Goal: Task Accomplishment & Management: Complete application form

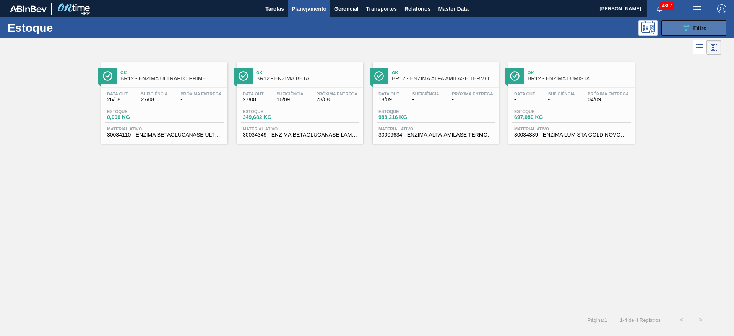
click at [677, 26] on button "089F7B8B-B2A5-4AFE-B5C0-19BA573D28AC Filtro" at bounding box center [693, 27] width 65 height 15
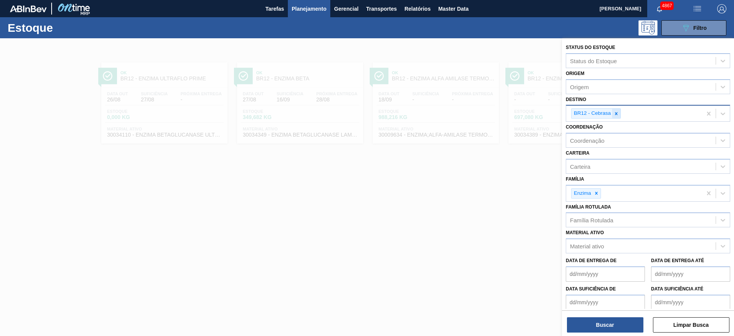
click at [617, 115] on icon at bounding box center [616, 113] width 5 height 5
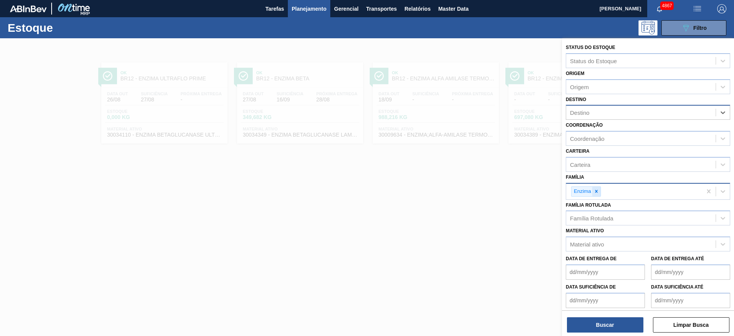
click at [599, 195] on div at bounding box center [596, 192] width 8 height 10
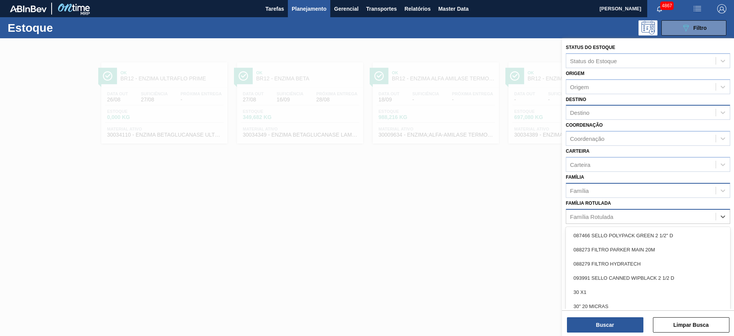
click at [596, 220] on div "Família Rotulada" at bounding box center [640, 216] width 149 height 11
type Rotulada "ultr"
drag, startPoint x: 606, startPoint y: 264, endPoint x: 610, endPoint y: 287, distance: 23.7
click at [607, 264] on div "ENZIMA ULTRAFLO PRIME" at bounding box center [648, 263] width 164 height 14
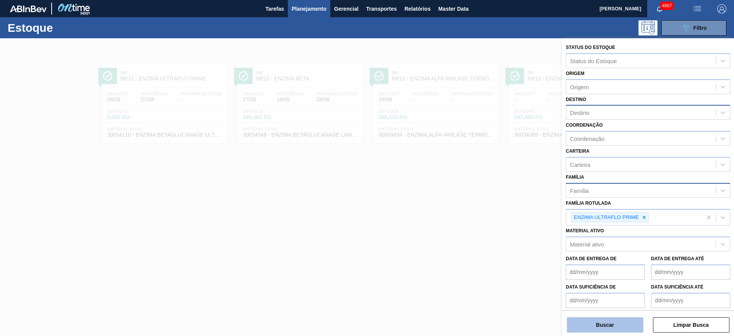
click at [612, 321] on button "Buscar" at bounding box center [605, 324] width 76 height 15
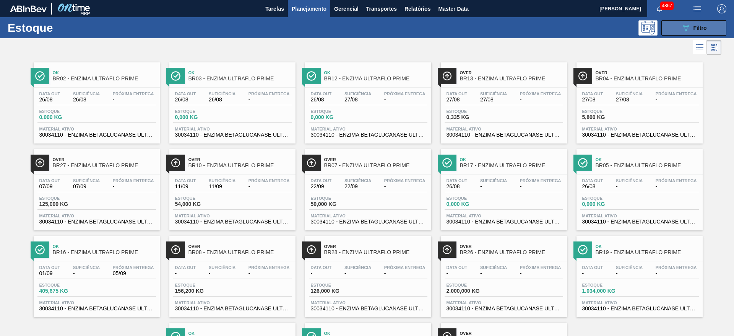
click at [673, 25] on button "089F7B8B-B2A5-4AFE-B5C0-19BA573D28AC Filtro" at bounding box center [693, 27] width 65 height 15
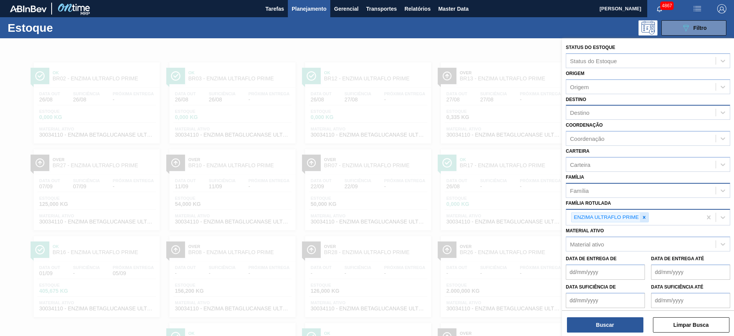
click at [643, 217] on icon at bounding box center [643, 216] width 5 height 5
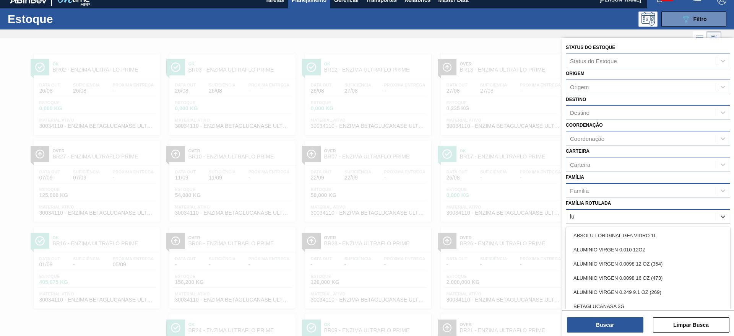
scroll to position [9, 0]
type Rotulada "lumis"
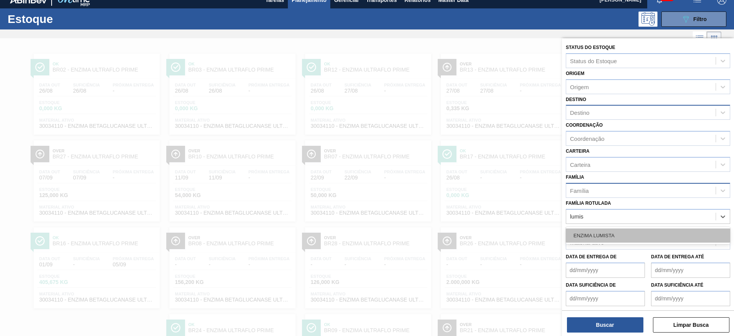
click at [630, 231] on div "ENZIMA LUMISTA" at bounding box center [648, 235] width 164 height 14
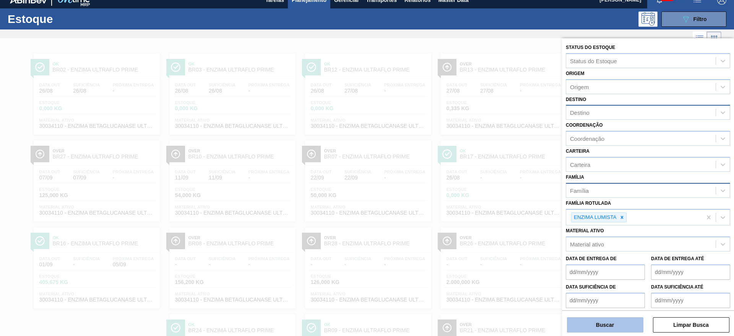
click at [627, 322] on button "Buscar" at bounding box center [605, 324] width 76 height 15
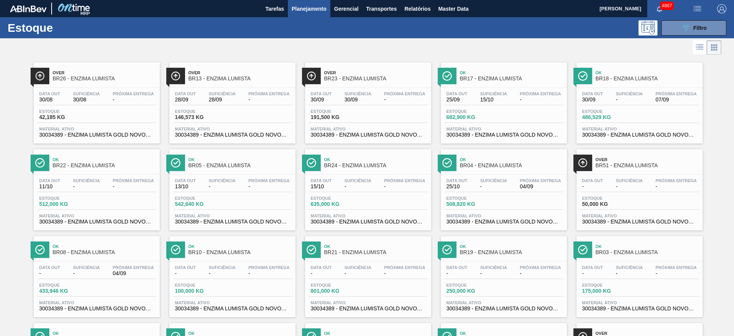
drag, startPoint x: 75, startPoint y: 100, endPoint x: 83, endPoint y: 94, distance: 10.3
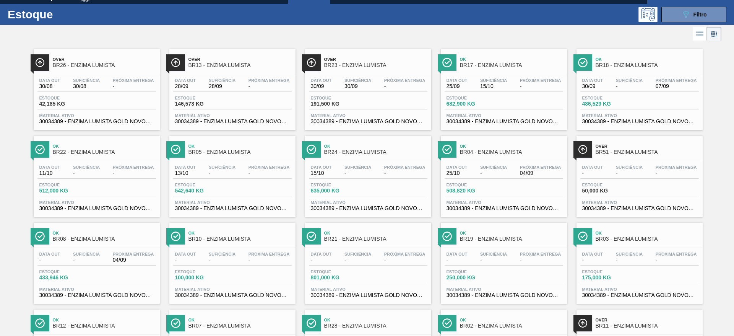
scroll to position [6, 0]
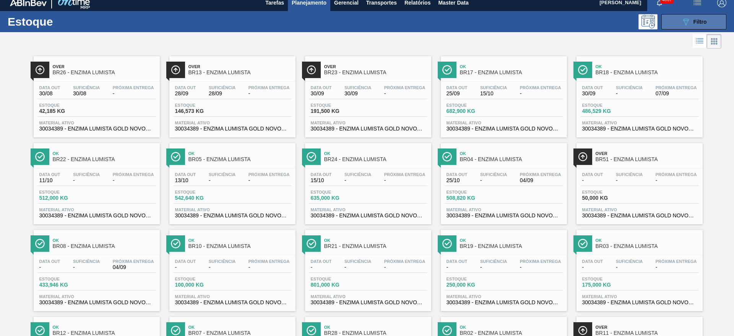
click at [681, 25] on icon "089F7B8B-B2A5-4AFE-B5C0-19BA573D28AC" at bounding box center [685, 21] width 9 height 9
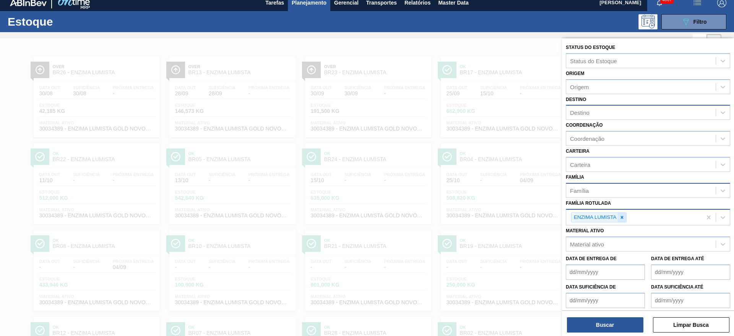
click at [621, 217] on icon at bounding box center [621, 216] width 5 height 5
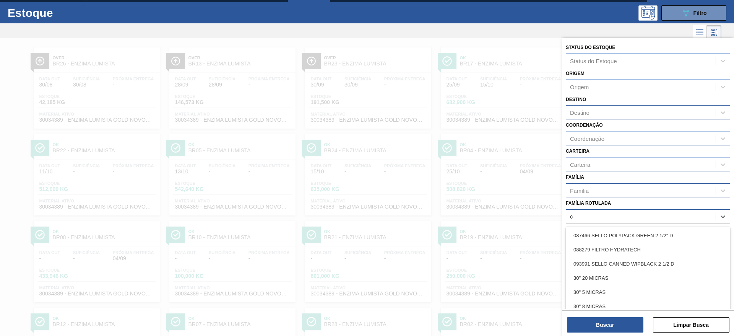
scroll to position [15, 0]
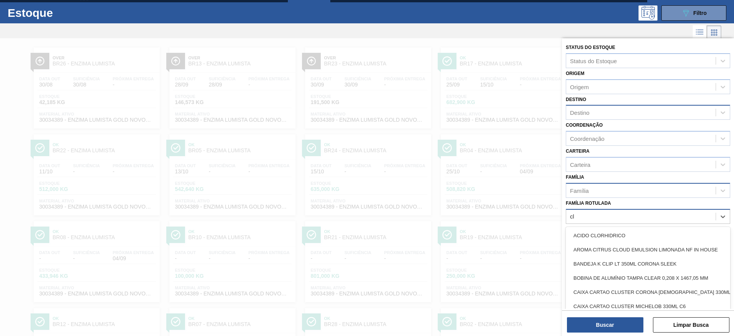
type Rotulada "cla"
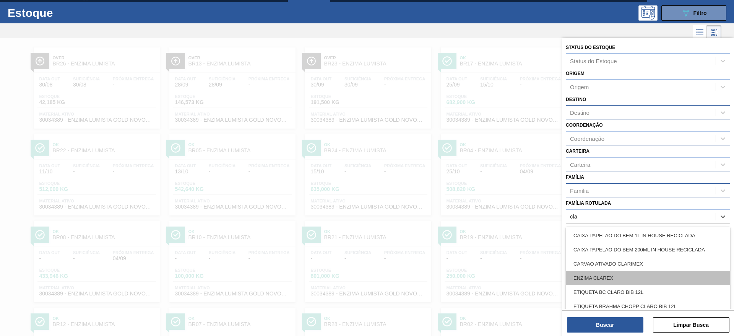
click at [618, 279] on div "ENZIMA CLAREX" at bounding box center [648, 278] width 164 height 14
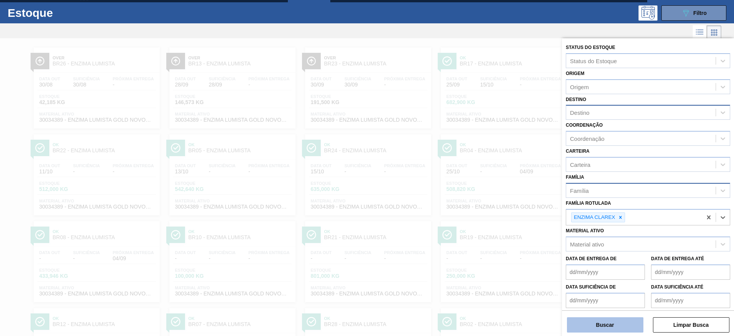
click at [620, 317] on button "Buscar" at bounding box center [605, 324] width 76 height 15
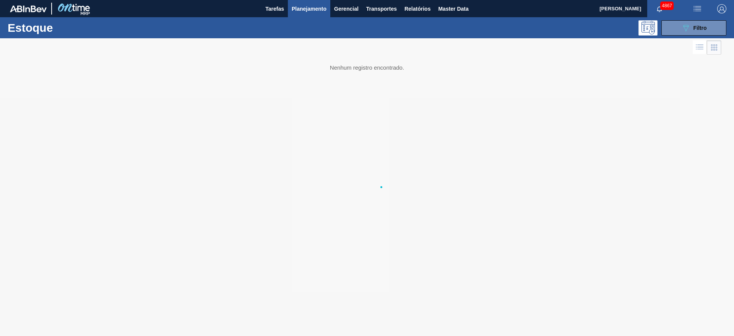
scroll to position [0, 0]
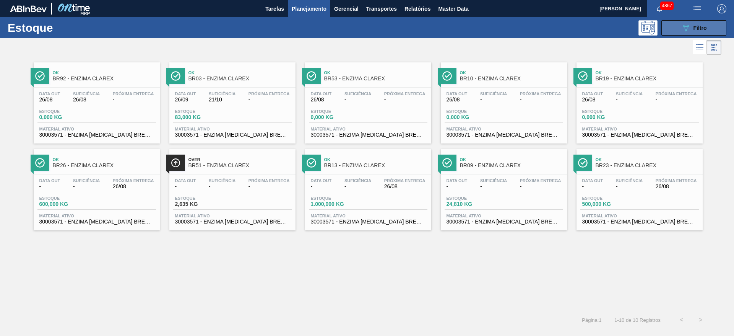
click at [719, 27] on button "089F7B8B-B2A5-4AFE-B5C0-19BA573D28AC Filtro" at bounding box center [693, 27] width 65 height 15
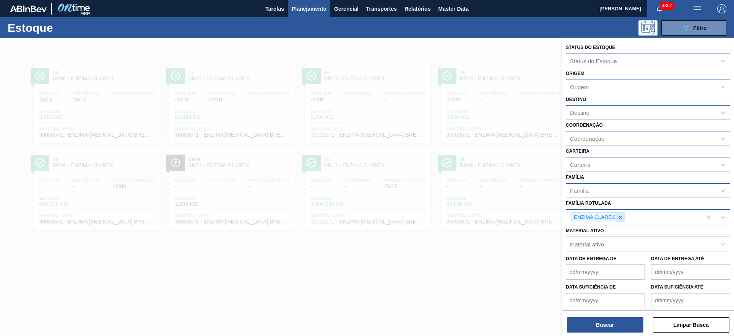
click at [619, 218] on icon at bounding box center [620, 216] width 5 height 5
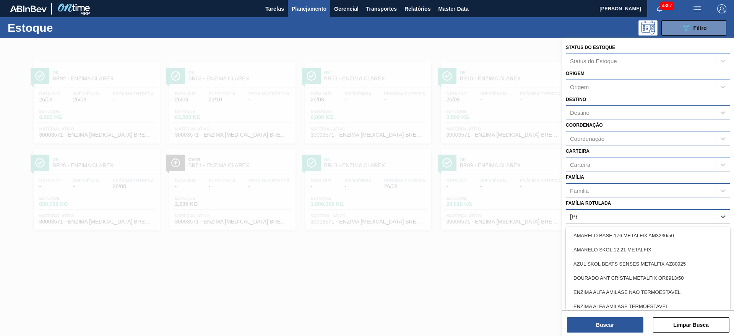
type Rotulada "alfa"
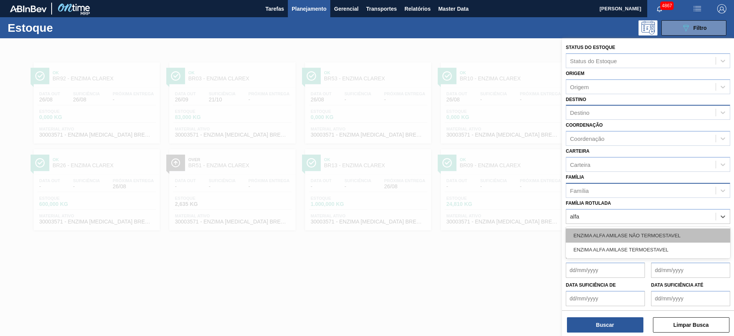
click at [623, 236] on div "ENZIMA ALFA AMILASE NÃO TERMOESTAVEL" at bounding box center [648, 235] width 164 height 14
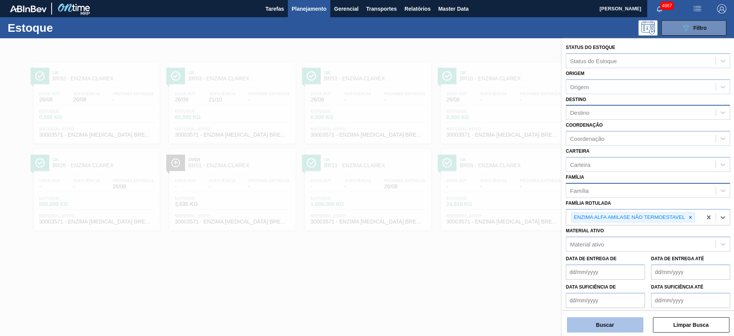
click at [610, 323] on button "Buscar" at bounding box center [605, 324] width 76 height 15
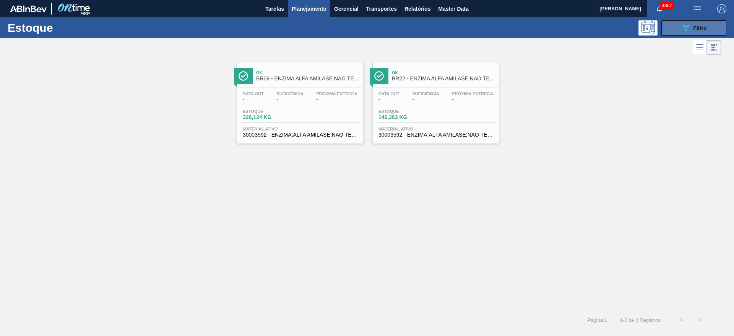
click at [686, 29] on icon "089F7B8B-B2A5-4AFE-B5C0-19BA573D28AC" at bounding box center [685, 27] width 9 height 9
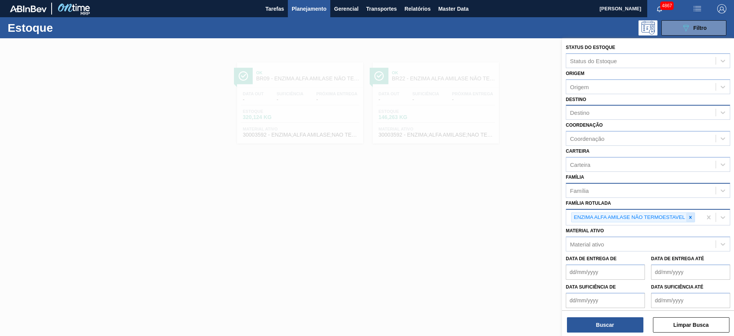
click at [692, 215] on icon at bounding box center [690, 216] width 5 height 5
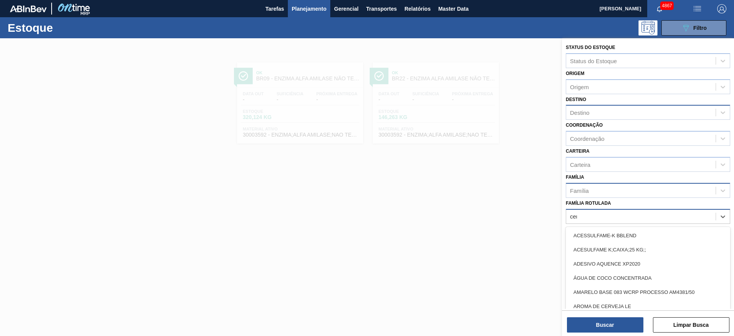
type Rotulada "cere"
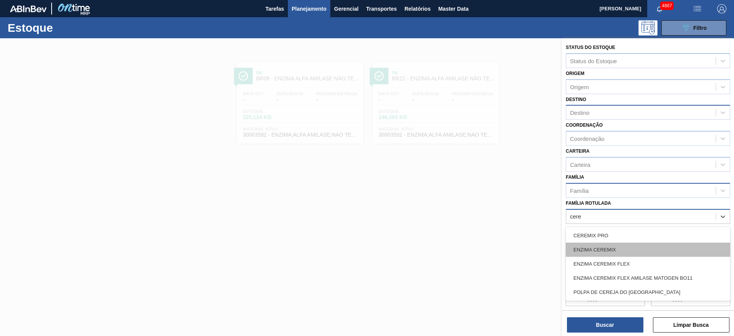
click at [664, 247] on div "ENZIMA CEREMIX" at bounding box center [648, 249] width 164 height 14
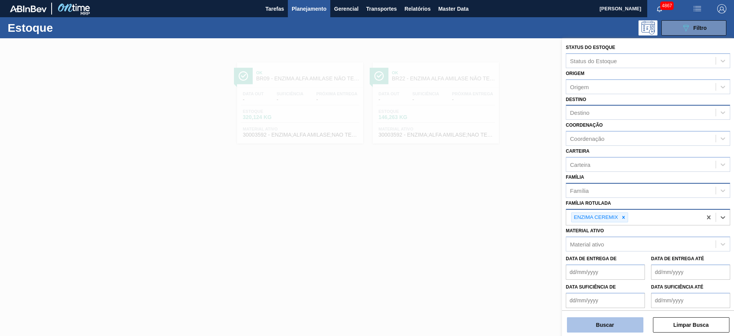
click at [617, 322] on button "Buscar" at bounding box center [605, 324] width 76 height 15
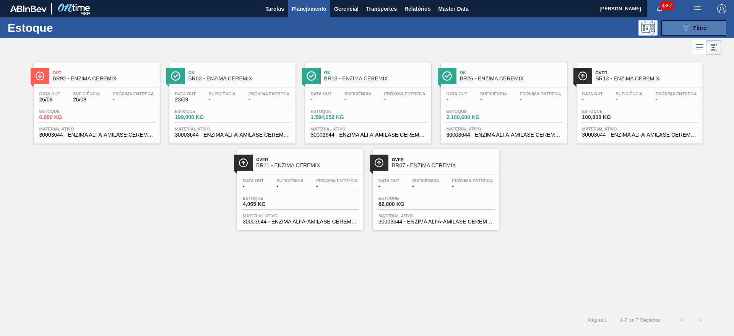
click at [714, 22] on button "089F7B8B-B2A5-4AFE-B5C0-19BA573D28AC Filtro" at bounding box center [693, 27] width 65 height 15
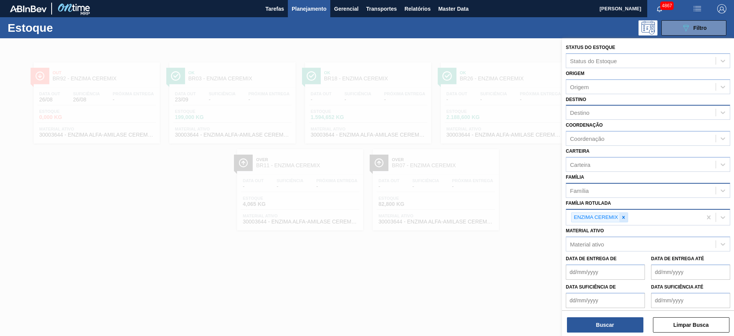
click at [623, 216] on icon at bounding box center [623, 216] width 5 height 5
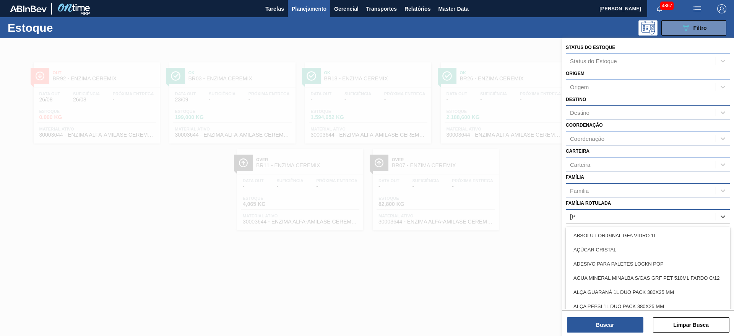
type Rotulada "alfa"
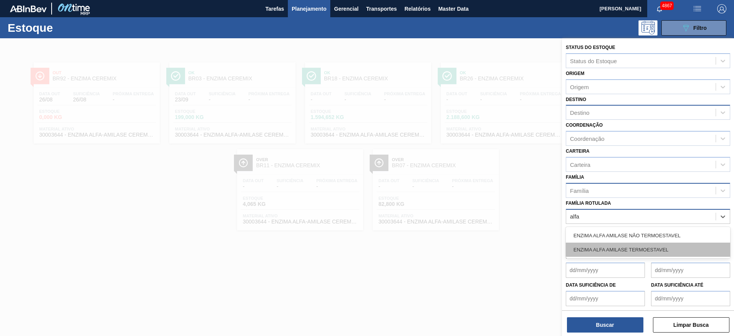
click at [602, 248] on div "ENZIMA ALFA AMILASE TERMOESTAVEL" at bounding box center [648, 249] width 164 height 14
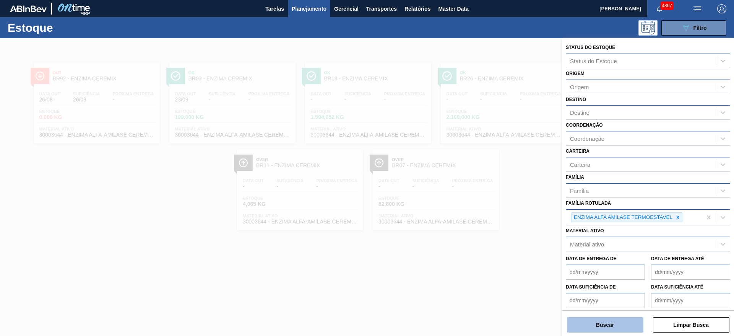
click at [613, 327] on button "Buscar" at bounding box center [605, 324] width 76 height 15
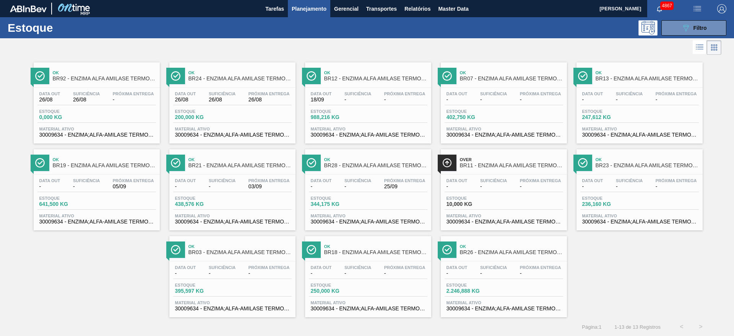
click at [692, 19] on div "Estoque 089F7B8B-B2A5-4AFE-B5C0-19BA573D28AC Filtro" at bounding box center [367, 27] width 734 height 21
click at [693, 25] on span "Filtro" at bounding box center [699, 28] width 13 height 6
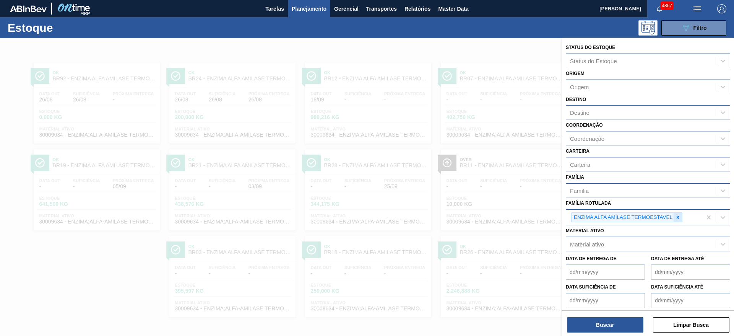
click at [678, 216] on icon at bounding box center [677, 216] width 5 height 5
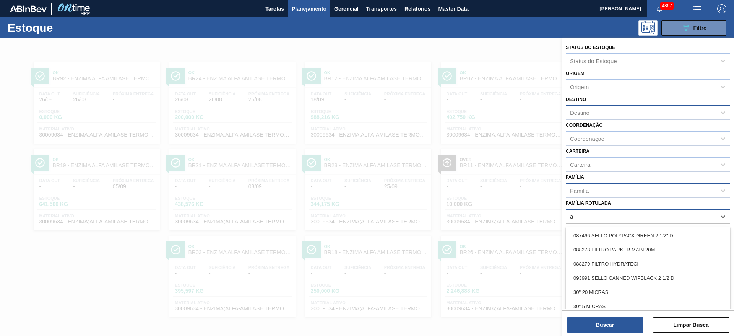
scroll to position [0, 0]
type Rotulada "atte"
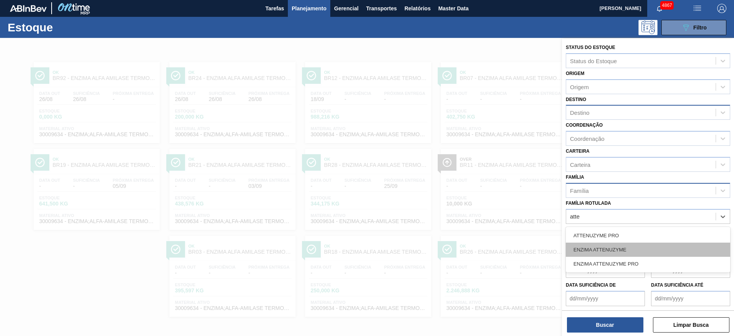
click at [610, 251] on div "ENZIMA ATTENUZYME" at bounding box center [648, 249] width 164 height 14
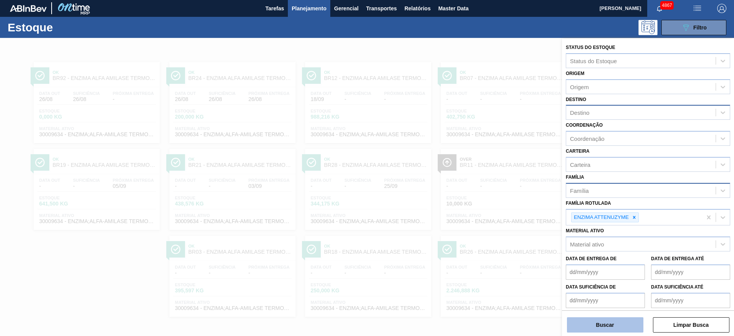
click at [609, 331] on button "Buscar" at bounding box center [605, 324] width 76 height 15
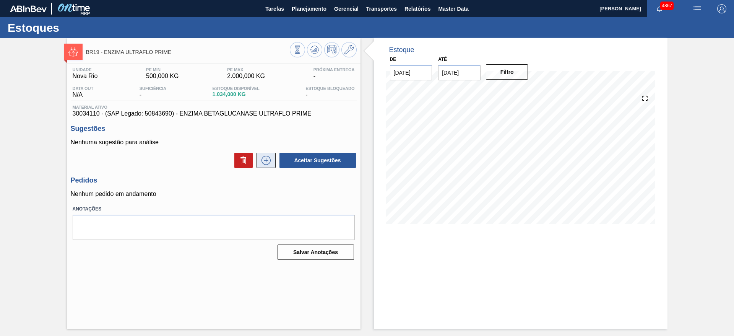
click at [271, 163] on icon at bounding box center [266, 160] width 12 height 9
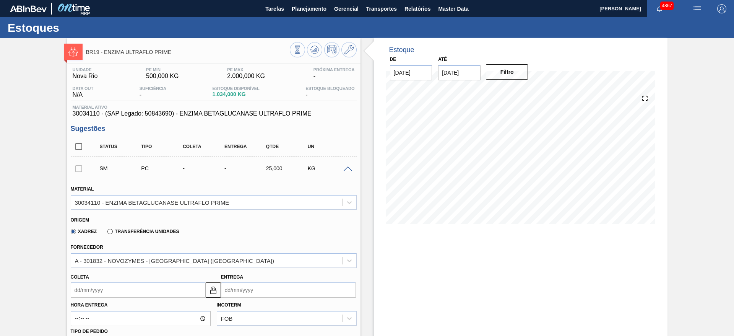
click at [135, 287] on input "Coleta" at bounding box center [138, 289] width 135 height 15
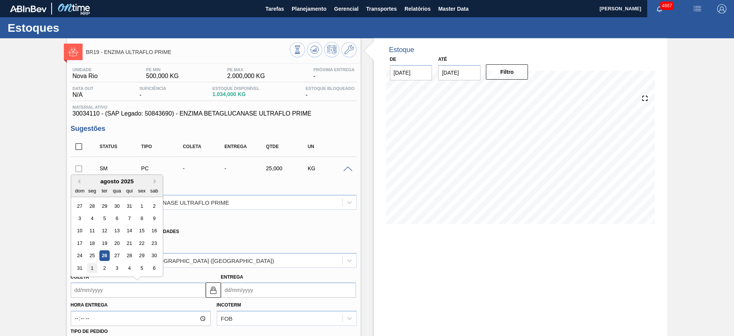
click at [92, 268] on div "1" at bounding box center [92, 268] width 10 height 10
type input "[DATE]"
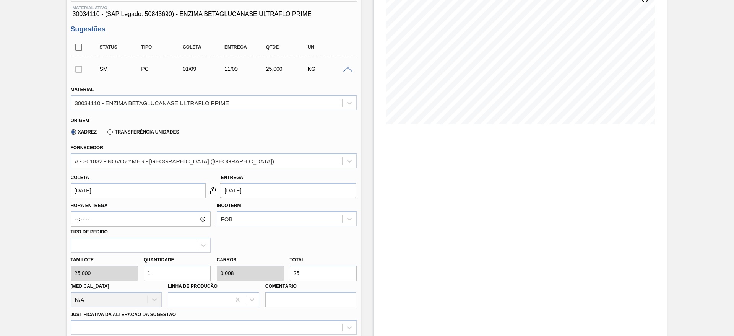
scroll to position [115, 0]
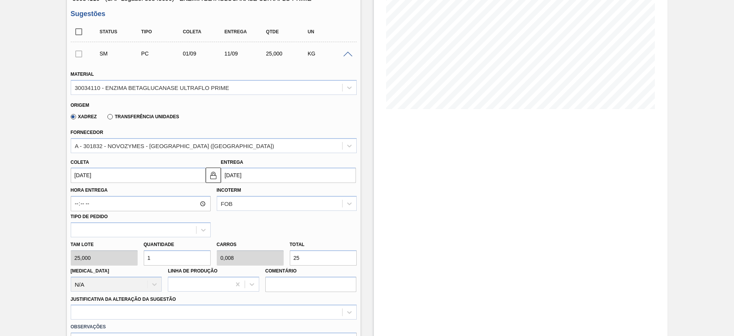
drag, startPoint x: 164, startPoint y: 258, endPoint x: 145, endPoint y: 258, distance: 18.7
click at [145, 258] on input "1" at bounding box center [177, 257] width 67 height 15
drag, startPoint x: 299, startPoint y: 259, endPoint x: 292, endPoint y: 260, distance: 7.4
click at [292, 260] on input "25" at bounding box center [323, 257] width 67 height 15
type input "0,24"
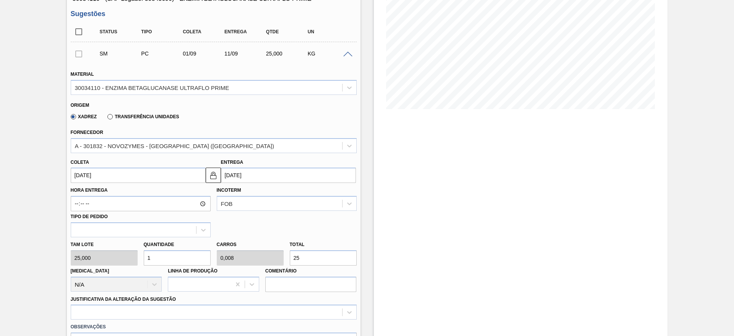
type input "0,002"
type input "6"
type input "2,4"
type input "0,02"
type input "60"
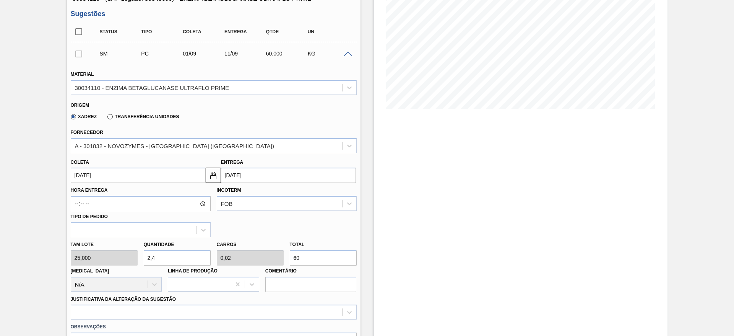
type input "24"
type input "0,2"
type input "600"
drag, startPoint x: 302, startPoint y: 259, endPoint x: 287, endPoint y: 261, distance: 15.1
click at [287, 261] on div "Total 600" at bounding box center [323, 252] width 73 height 26
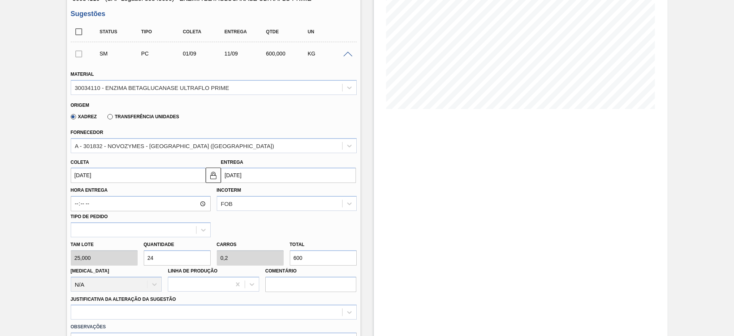
type input "0,28"
type input "0,002"
type input "70"
type input "2,8"
type input "0,023"
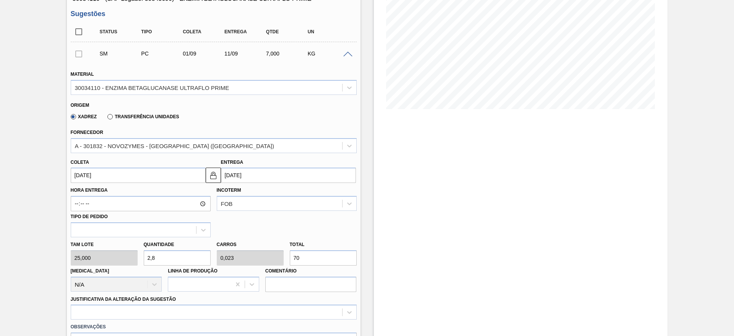
type input "700"
type input "28"
type input "0,233"
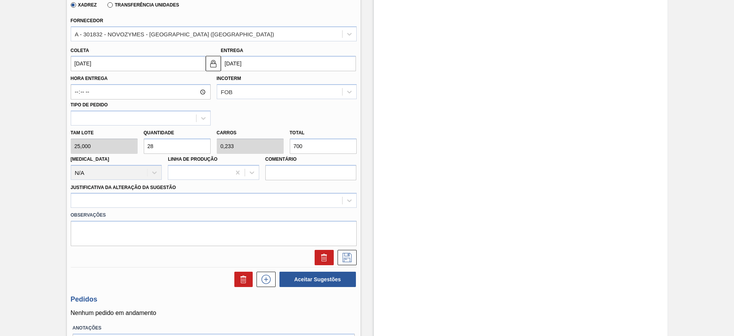
scroll to position [229, 0]
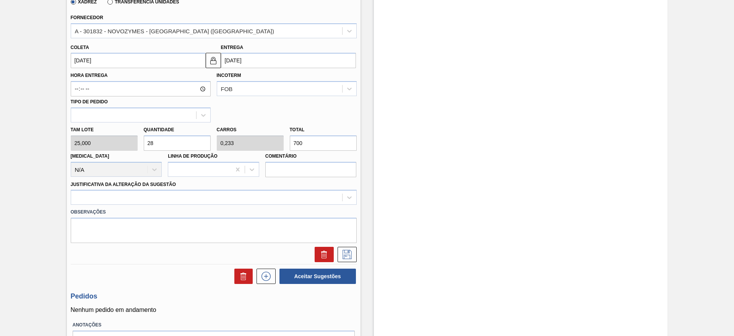
drag, startPoint x: 297, startPoint y: 146, endPoint x: 287, endPoint y: 149, distance: 10.2
click at [287, 148] on div "Total 700" at bounding box center [323, 137] width 73 height 26
type input "0,32"
type input "0,003"
type input "8"
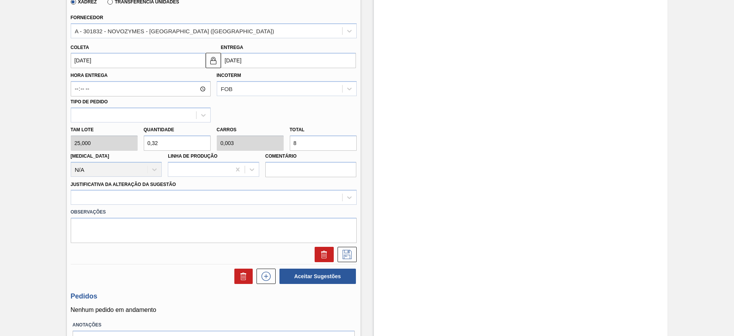
type input "3,2"
type input "0,027"
type input "80"
type input "32"
type input "0,267"
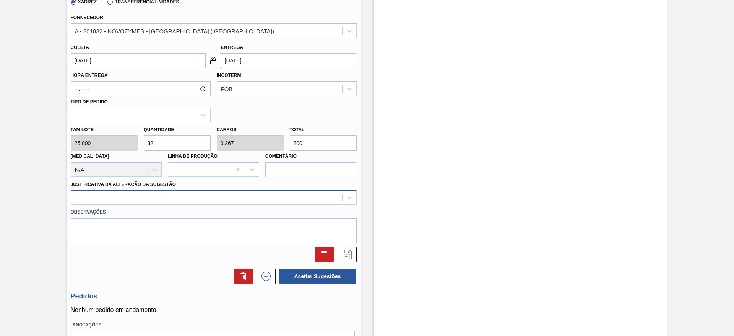
type input "800"
click at [276, 198] on div at bounding box center [206, 197] width 271 height 11
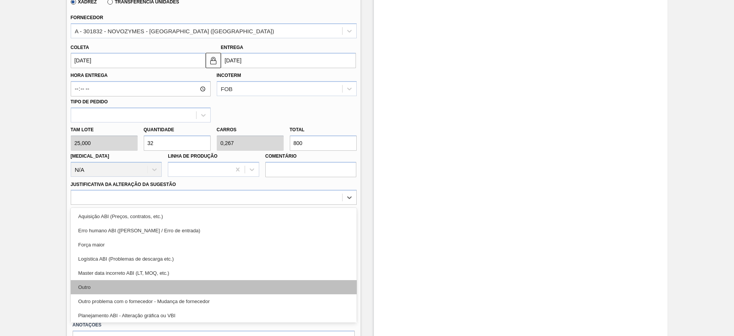
click at [253, 292] on div "Outro" at bounding box center [214, 287] width 286 height 14
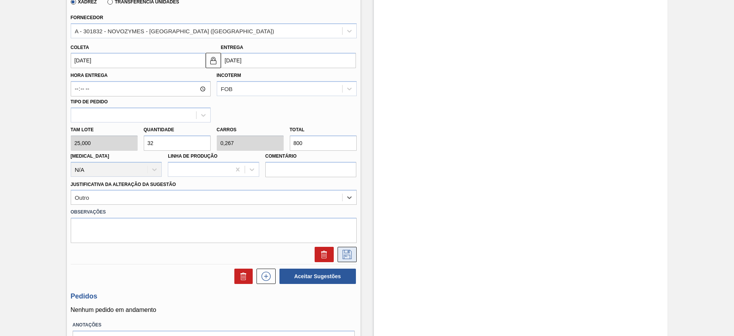
click at [347, 248] on button at bounding box center [347, 254] width 19 height 15
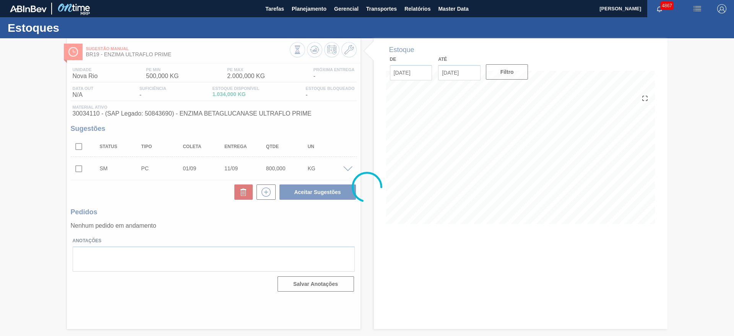
scroll to position [0, 0]
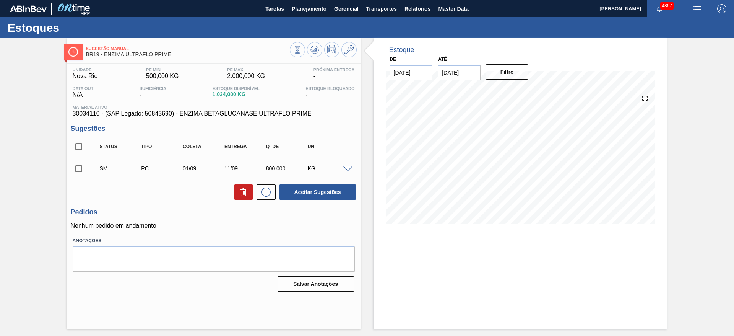
click at [80, 170] on input "checkbox" at bounding box center [79, 169] width 16 height 16
click at [339, 194] on button "Aceitar Sugestões" at bounding box center [317, 191] width 76 height 15
checkbox input "false"
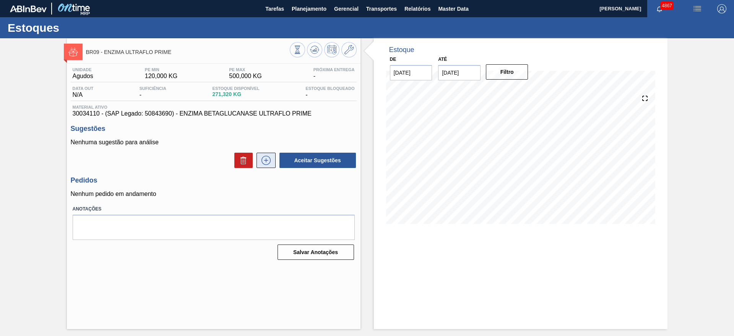
click at [270, 161] on icon at bounding box center [265, 160] width 9 height 9
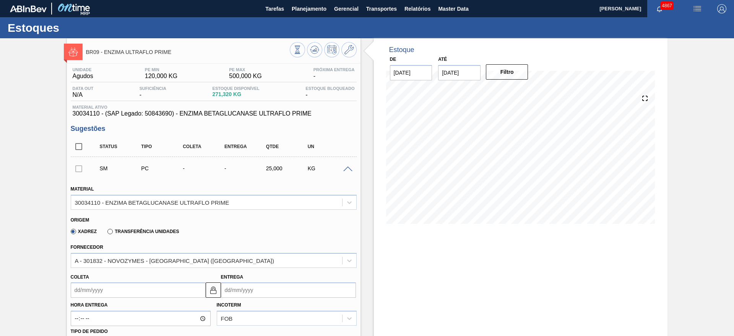
click at [141, 295] on input "Coleta" at bounding box center [138, 289] width 135 height 15
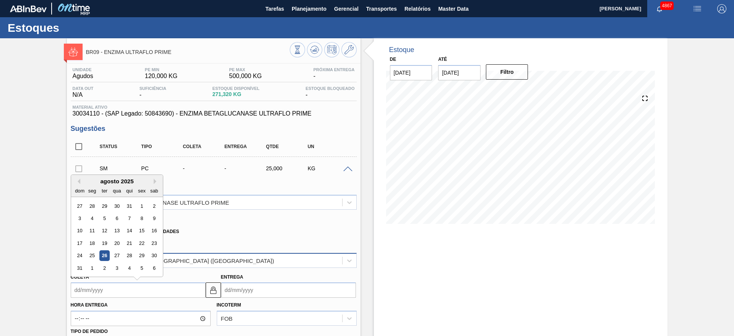
click at [92, 266] on div "1" at bounding box center [92, 268] width 10 height 10
type input "[DATE]"
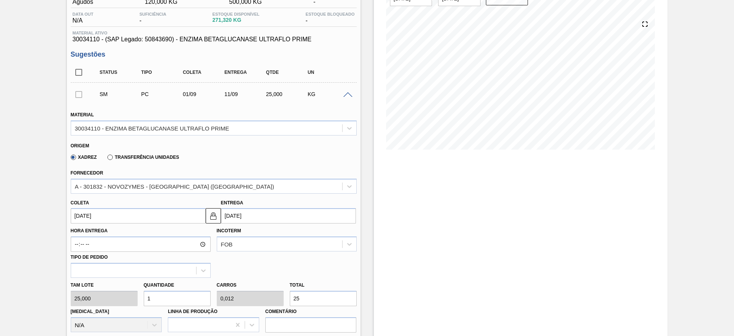
scroll to position [115, 0]
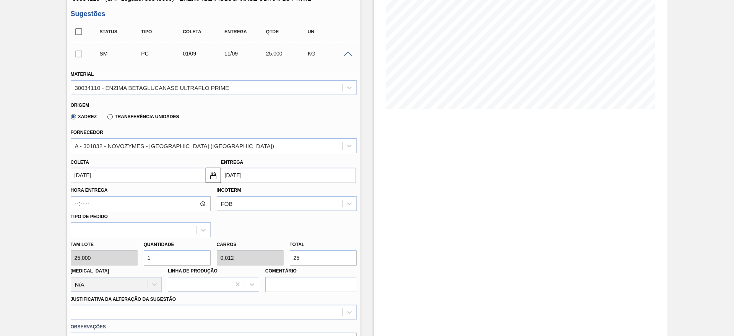
drag, startPoint x: 300, startPoint y: 257, endPoint x: 285, endPoint y: 261, distance: 15.1
click at [285, 261] on div "Tam lote 25,000 Quantidade 1 Carros 0,012 Total 25 Doca N/A Linha de Produção C…" at bounding box center [214, 264] width 292 height 55
type input "0,08"
type input "0,001"
type input "2"
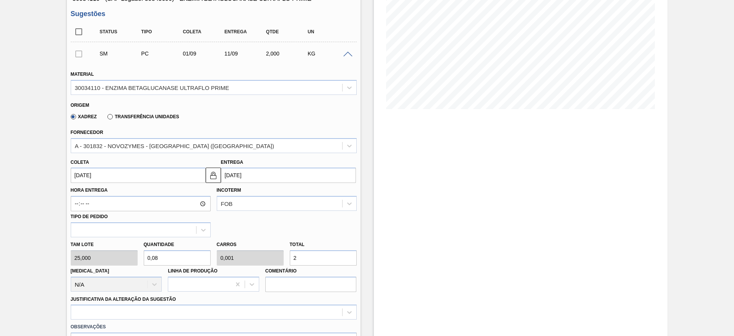
type input "0,8"
type input "0,01"
type input "20"
type input "8"
type input "0,1"
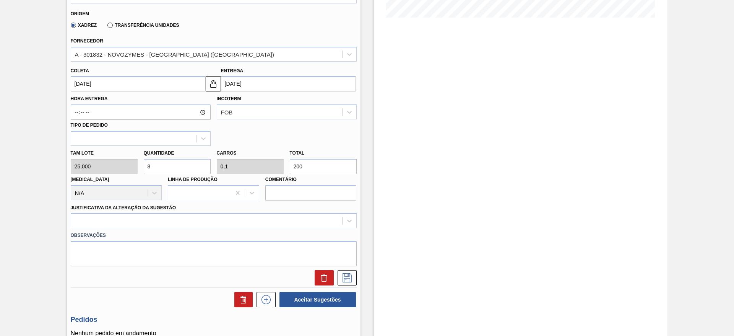
scroll to position [229, 0]
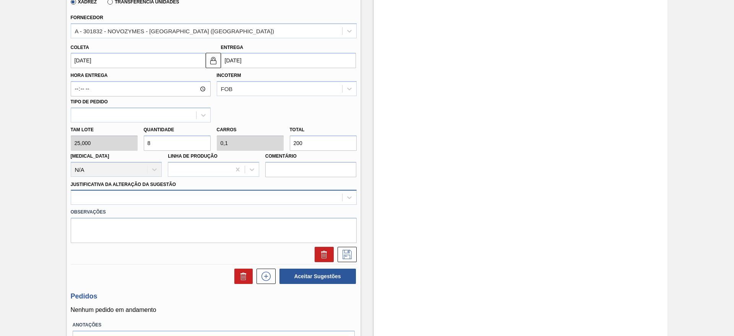
type input "200"
click at [258, 190] on div at bounding box center [214, 197] width 286 height 15
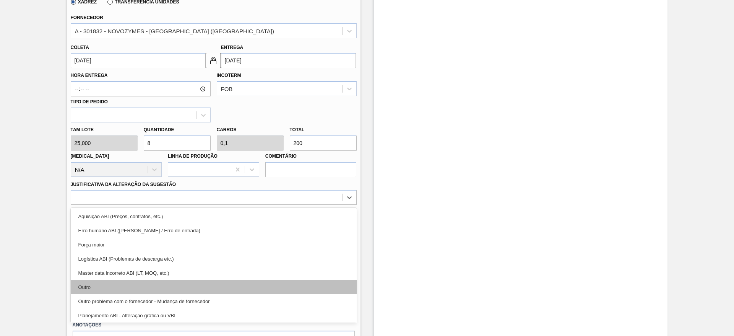
click at [226, 281] on div "Outro" at bounding box center [214, 287] width 286 height 14
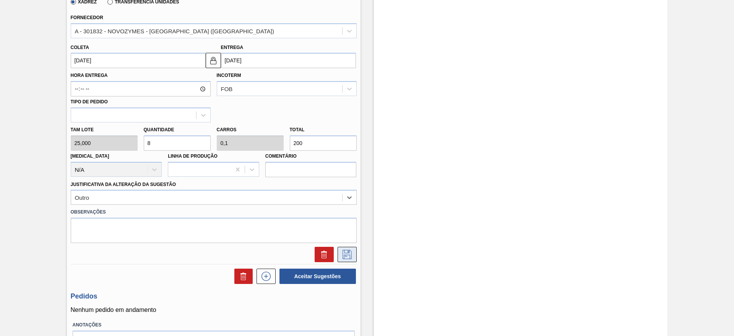
click at [344, 253] on icon at bounding box center [347, 254] width 12 height 9
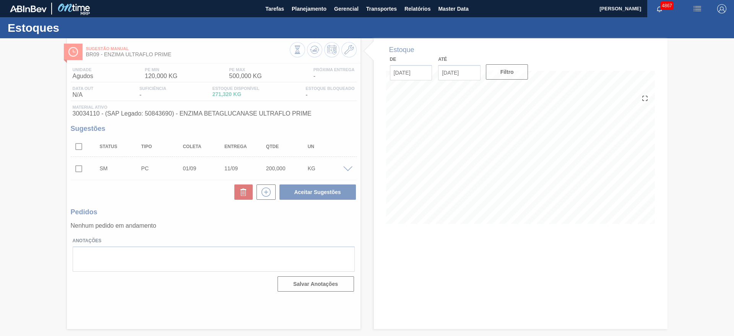
scroll to position [0, 0]
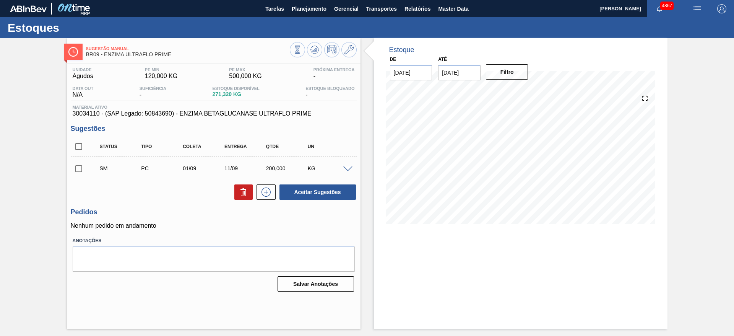
click at [76, 164] on input "checkbox" at bounding box center [79, 169] width 16 height 16
click at [295, 186] on button "Aceitar Sugestões" at bounding box center [317, 191] width 76 height 15
checkbox input "false"
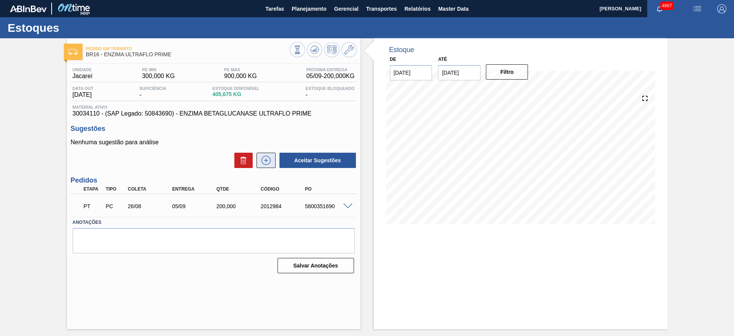
click at [269, 160] on icon at bounding box center [266, 160] width 12 height 9
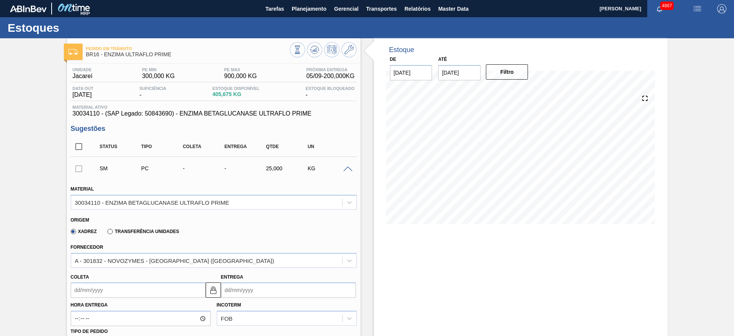
click at [99, 283] on input "Coleta" at bounding box center [138, 289] width 135 height 15
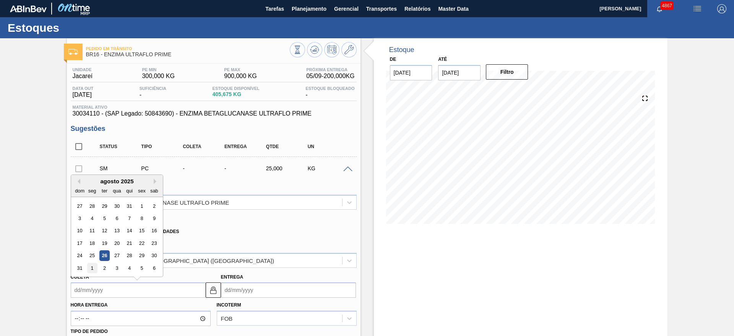
click at [96, 269] on div "1" at bounding box center [92, 268] width 10 height 10
type input "01/09/2025"
type input "11/09/2025"
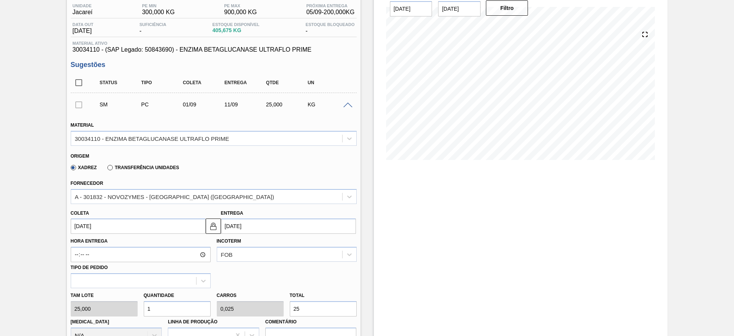
scroll to position [115, 0]
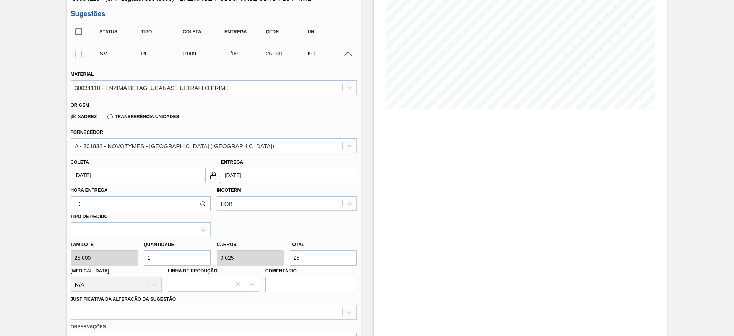
drag, startPoint x: 315, startPoint y: 256, endPoint x: 283, endPoint y: 263, distance: 32.8
click at [283, 263] on div "Tam lote 25,000 Quantidade 1 Carros 0,025 Total 25 Doca N/A Linha de Produção C…" at bounding box center [214, 264] width 292 height 55
type input "0,08"
type input "0,002"
type input "2"
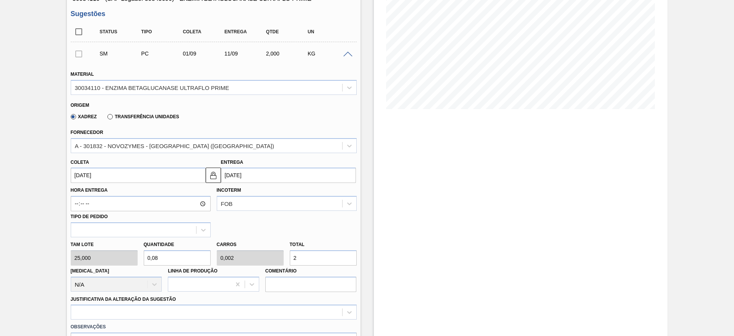
type input "0,8"
type input "0,02"
type input "20"
type input "8"
type input "0,2"
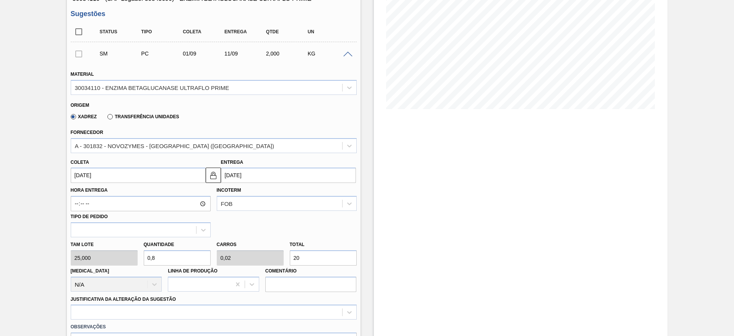
type input "200"
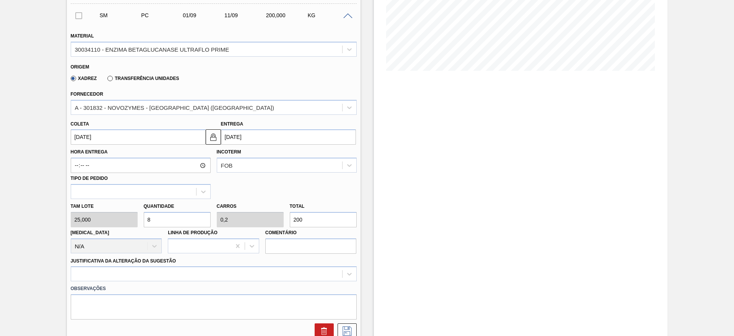
scroll to position [287, 0]
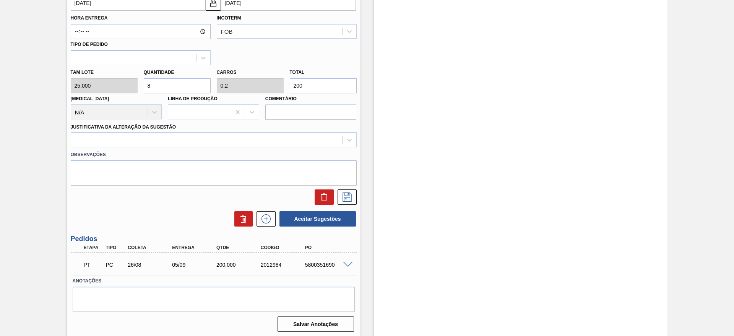
type input "0,8"
type input "0,02"
type input "20"
type input "0,08"
type input "0,002"
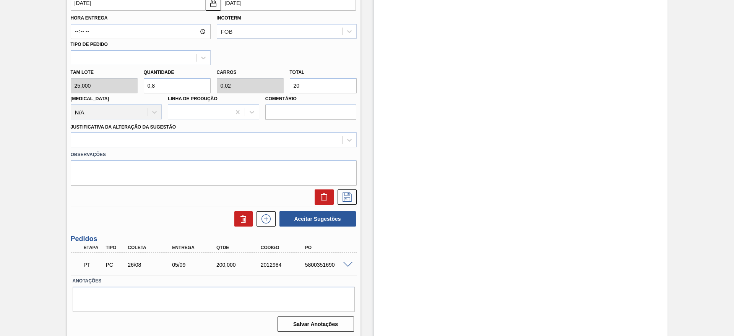
type input "2"
type input "1"
type input "0,025"
type input "25"
type input "10"
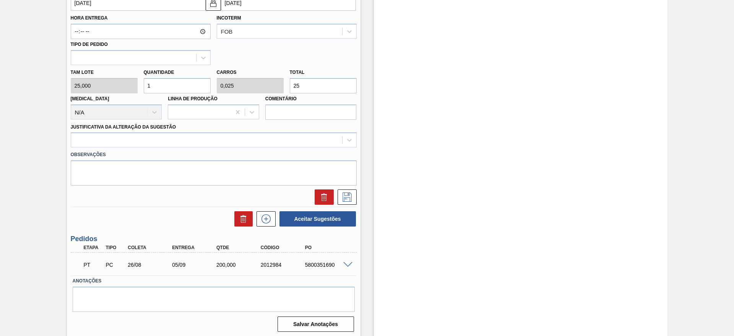
type input "0,25"
type input "250"
click at [348, 198] on icon at bounding box center [347, 196] width 12 height 9
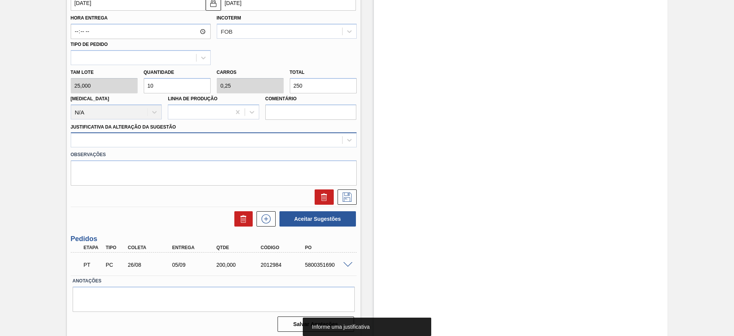
click at [271, 144] on div at bounding box center [206, 140] width 271 height 11
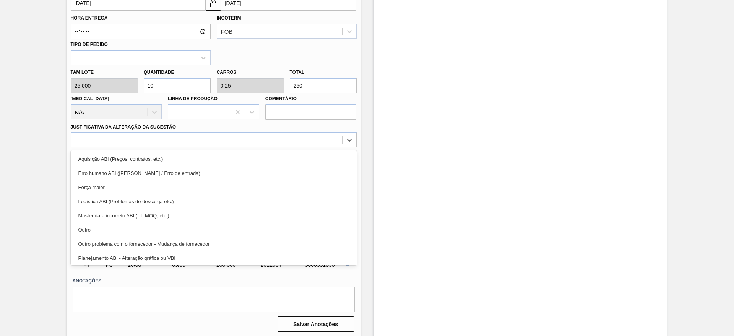
drag, startPoint x: 235, startPoint y: 226, endPoint x: 252, endPoint y: 218, distance: 17.9
click at [235, 226] on div "Outro" at bounding box center [214, 229] width 286 height 14
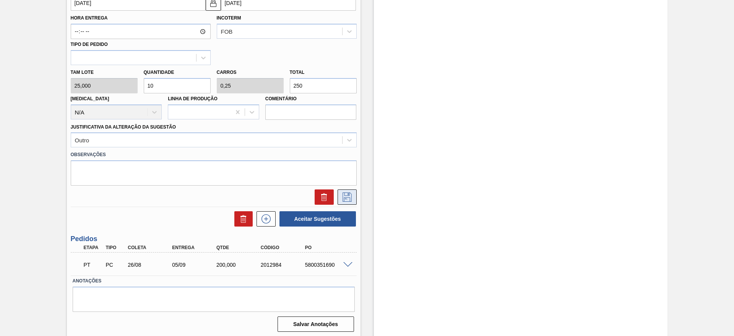
click at [353, 195] on button at bounding box center [347, 196] width 19 height 15
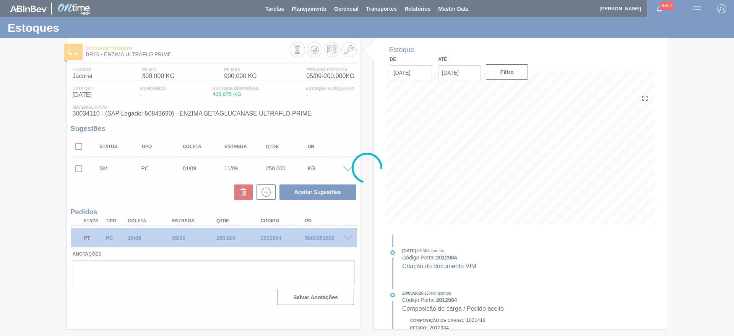
scroll to position [0, 0]
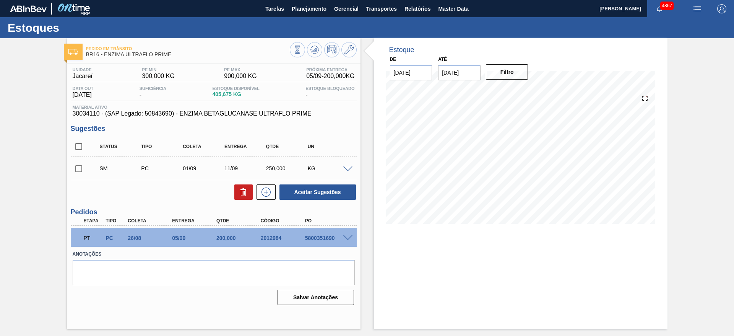
click at [347, 169] on span at bounding box center [347, 169] width 9 height 6
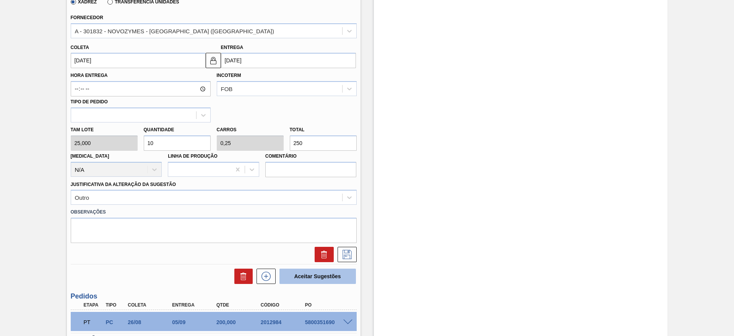
scroll to position [287, 0]
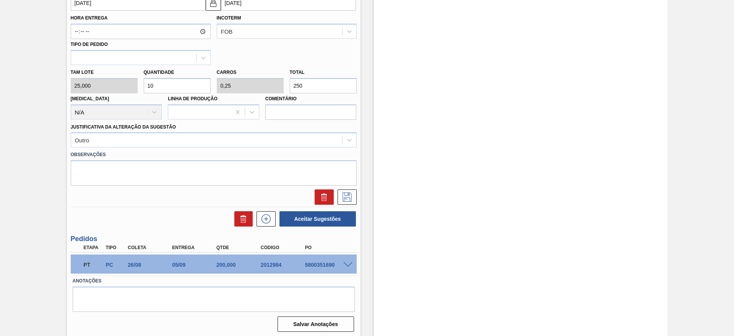
drag, startPoint x: 160, startPoint y: 88, endPoint x: 142, endPoint y: 88, distance: 18.0
click at [142, 88] on div "Quantidade 10" at bounding box center [177, 80] width 73 height 26
type input "9"
type input "0,225"
type input "225"
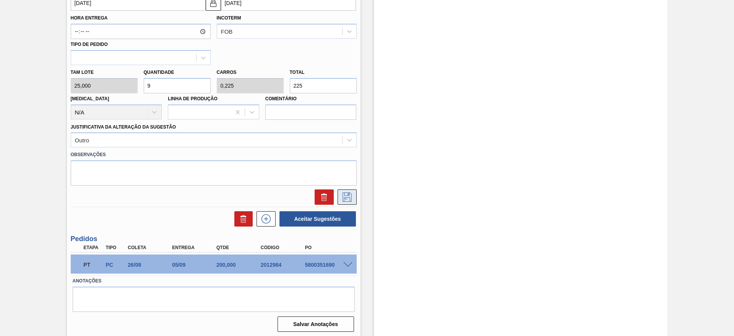
type input "9"
click at [351, 197] on icon at bounding box center [347, 196] width 12 height 9
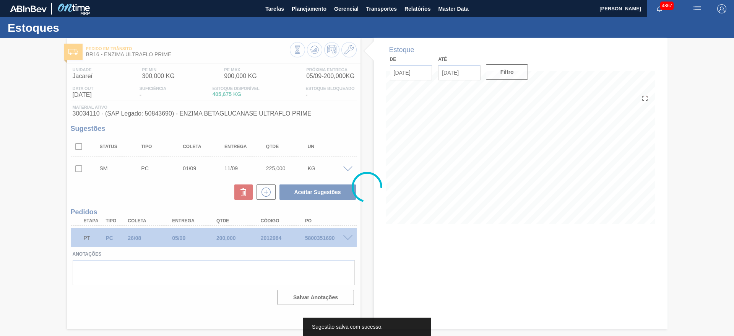
scroll to position [0, 0]
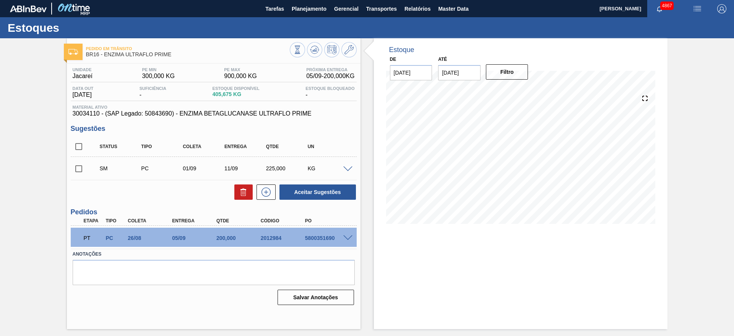
click at [81, 166] on input "checkbox" at bounding box center [79, 169] width 16 height 16
click at [304, 194] on button "Aceitar Sugestões" at bounding box center [317, 191] width 76 height 15
checkbox input "false"
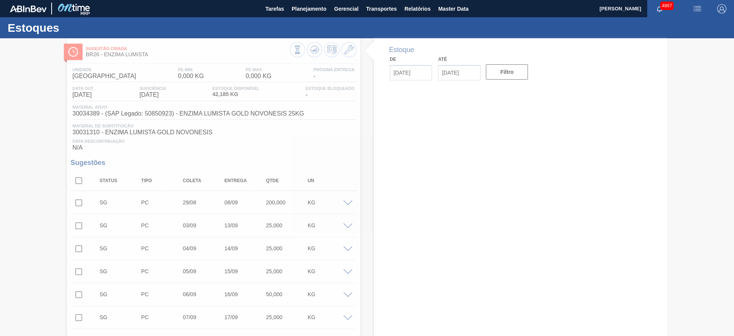
type input "[DATE]"
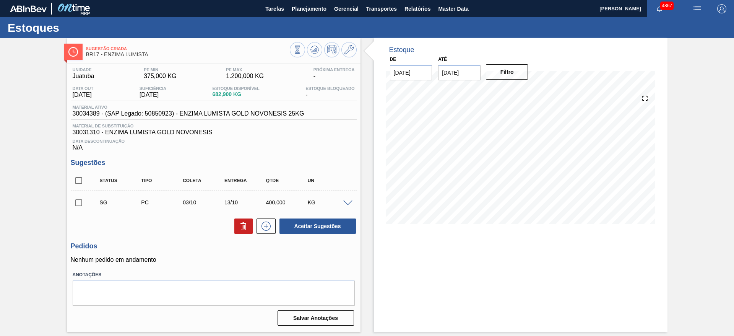
click at [346, 204] on span at bounding box center [347, 203] width 9 height 6
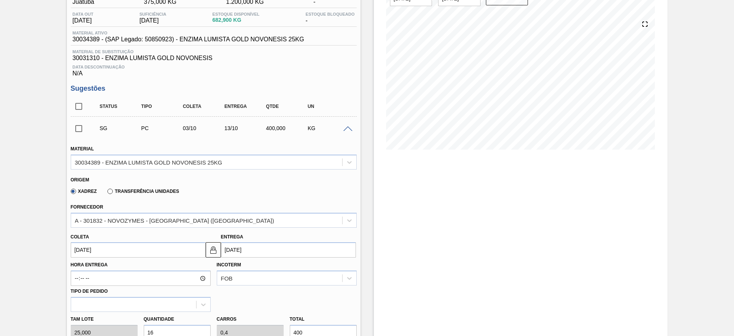
scroll to position [115, 0]
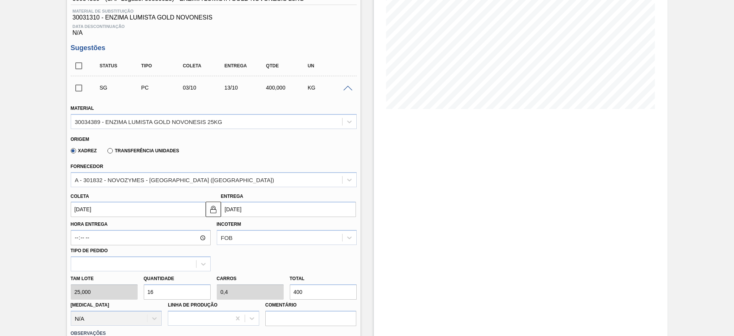
click at [144, 209] on input "[DATE]" at bounding box center [138, 208] width 135 height 15
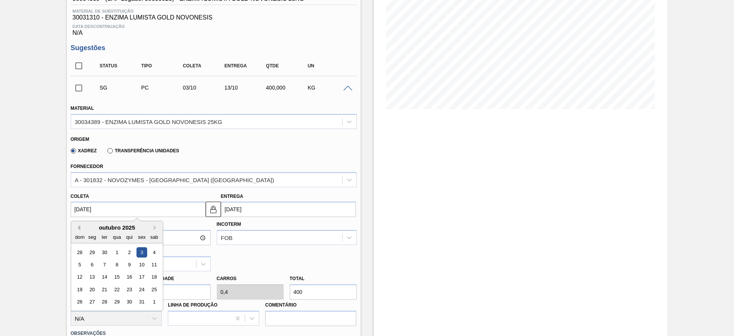
click at [78, 226] on button "Previous Month" at bounding box center [77, 227] width 5 height 5
click at [88, 250] on div "1" at bounding box center [92, 252] width 10 height 10
type input "[DATE]"
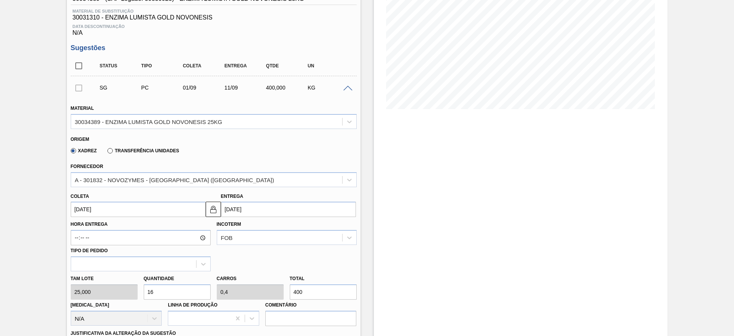
drag, startPoint x: 310, startPoint y: 291, endPoint x: 284, endPoint y: 286, distance: 26.5
click at [284, 286] on div "Tam lote 25,000 Quantidade 16 Carros 0,4 Total 400 [MEDICAL_DATA] N/A Linha de …" at bounding box center [214, 298] width 292 height 55
type input "0,08"
type input "0,002"
type input "2"
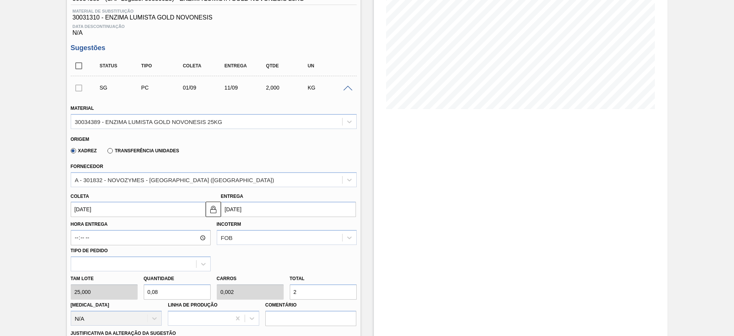
type input "0,8"
type input "0,02"
type input "20"
type input "8"
type input "0,2"
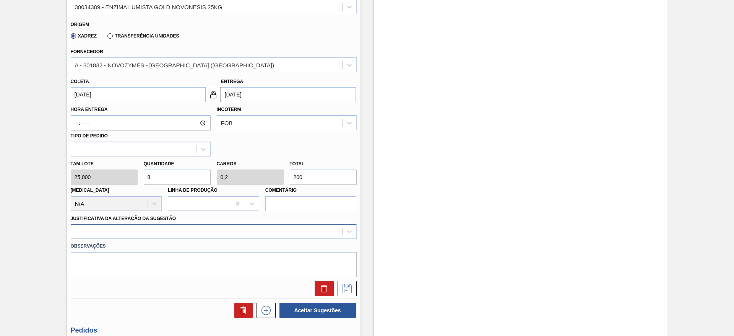
type input "200"
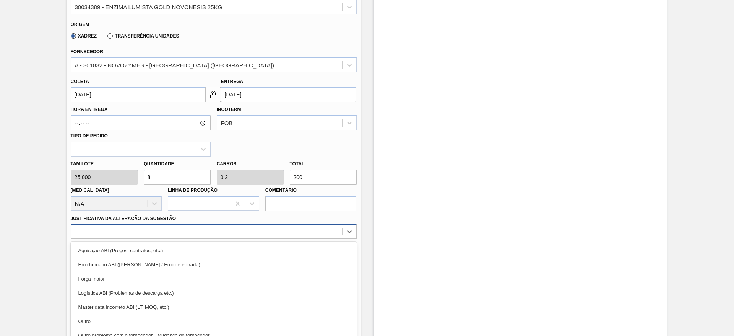
click at [296, 231] on div "option Aquisição ABI (Preços, contratos, etc.) focused, 1 of 18. 18 results ava…" at bounding box center [214, 231] width 286 height 15
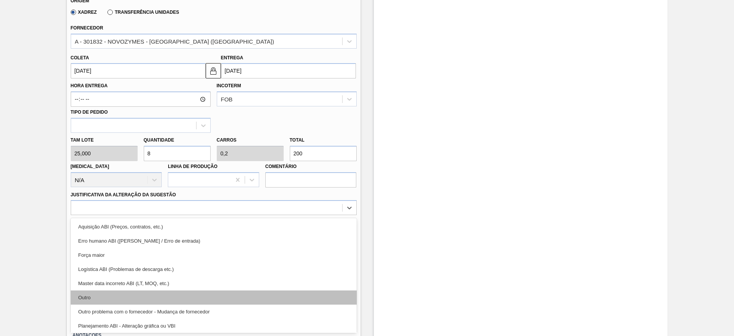
click at [281, 295] on div "Outro" at bounding box center [214, 297] width 286 height 14
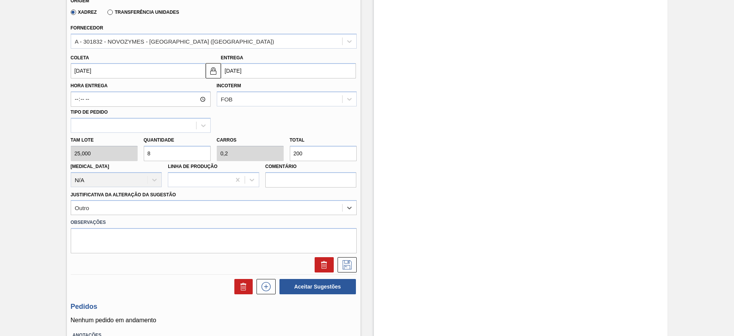
click at [344, 254] on div at bounding box center [214, 262] width 292 height 19
click at [344, 263] on icon at bounding box center [347, 264] width 9 height 9
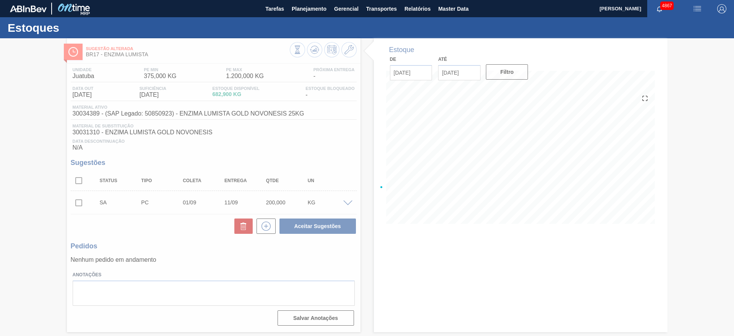
scroll to position [0, 0]
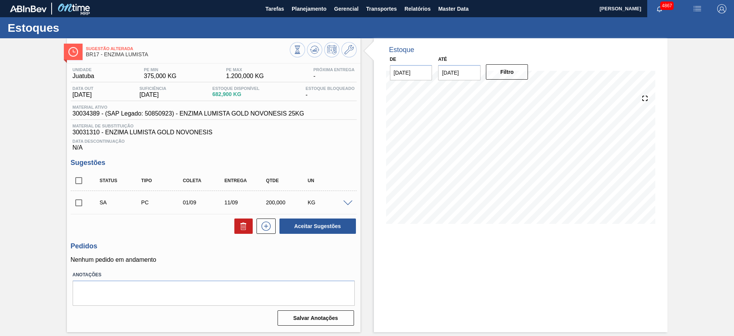
click at [351, 204] on span at bounding box center [347, 203] width 9 height 6
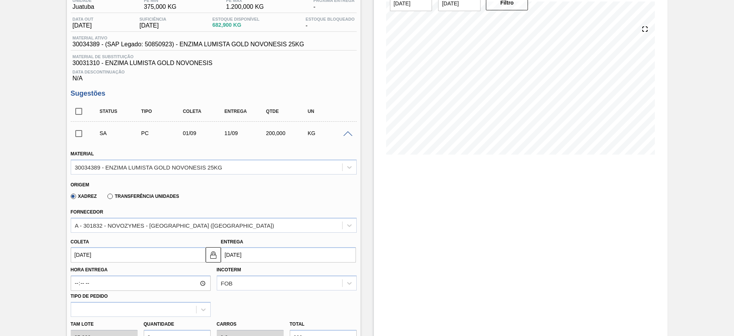
scroll to position [115, 0]
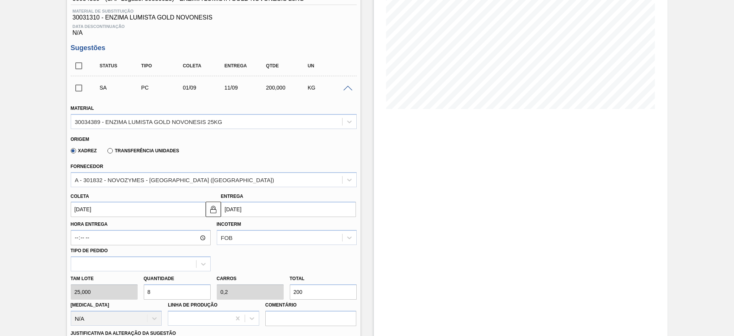
click at [137, 291] on div "Tam lote 25,000 Quantidade 8 Carros 0,2 Total 200 Doca N/A Linha de Produção Co…" at bounding box center [214, 298] width 292 height 55
type input "1"
type input "0,025"
type input "25"
type input "10"
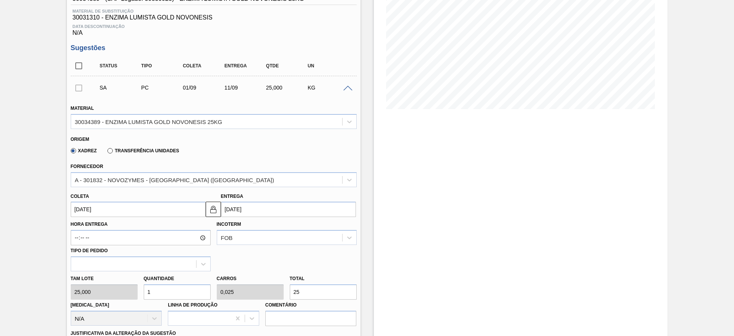
type input "0,25"
type input "250"
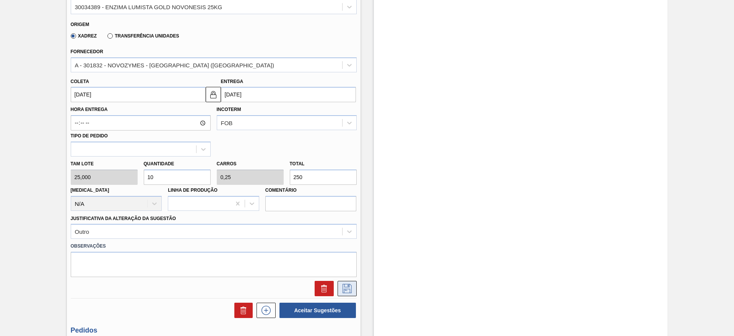
type input "10"
click at [342, 282] on button at bounding box center [347, 288] width 19 height 15
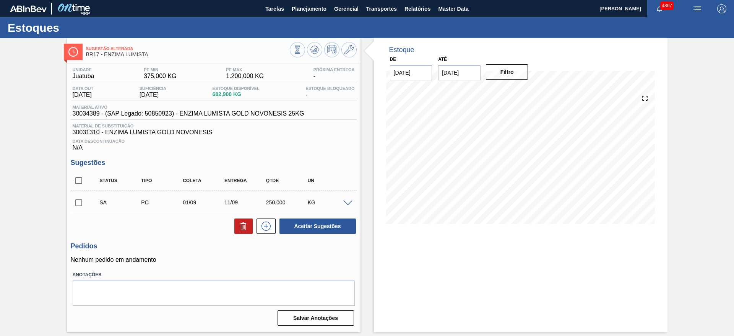
scroll to position [0, 0]
click at [348, 203] on span at bounding box center [347, 203] width 9 height 6
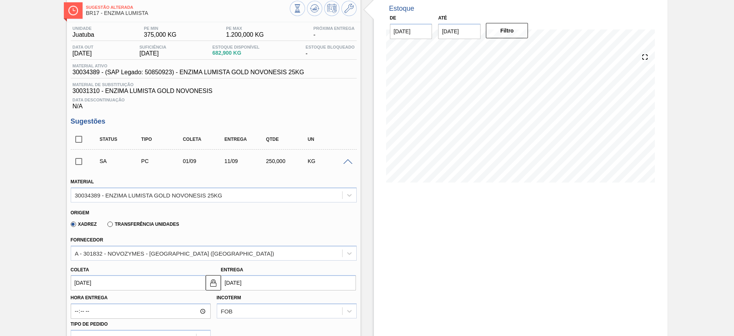
scroll to position [115, 0]
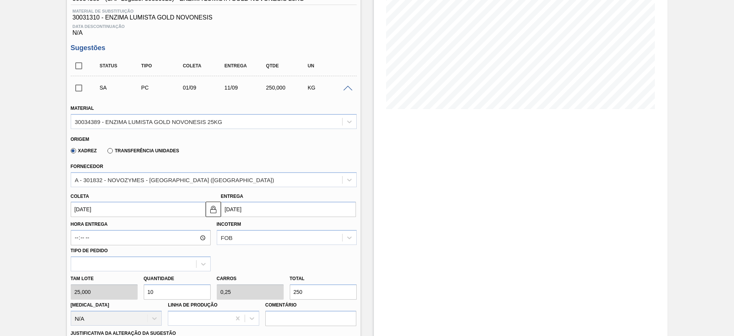
click at [153, 289] on input "10" at bounding box center [177, 291] width 67 height 15
type input "12"
type input "0,3"
type input "300"
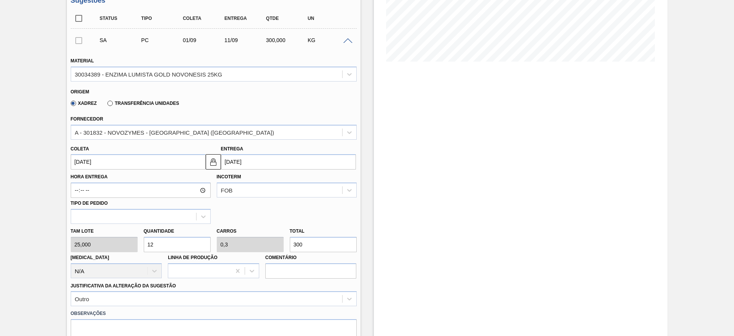
scroll to position [229, 0]
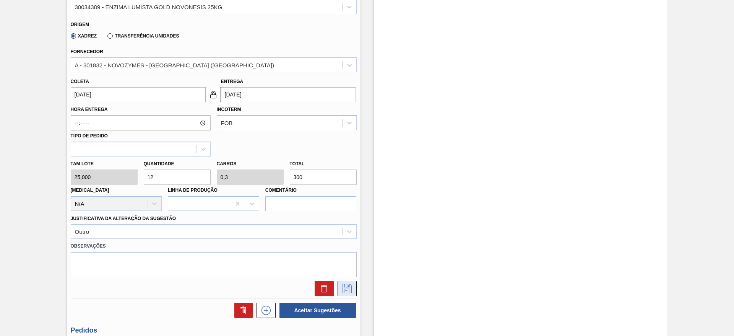
type input "12"
click at [348, 290] on icon at bounding box center [347, 288] width 12 height 9
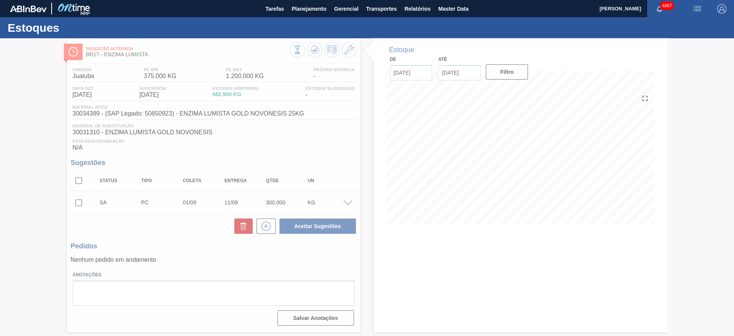
scroll to position [0, 0]
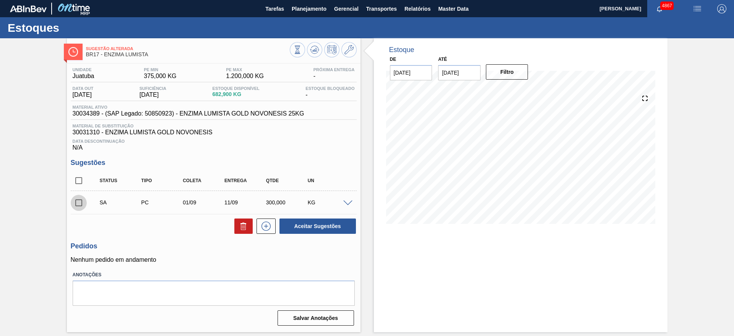
click at [76, 204] on input "checkbox" at bounding box center [79, 203] width 16 height 16
click at [304, 224] on button "Aceitar Sugestões" at bounding box center [317, 225] width 76 height 15
checkbox input "false"
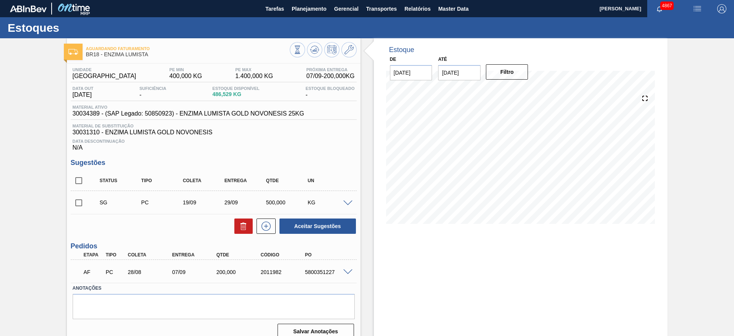
click at [348, 203] on span at bounding box center [347, 203] width 9 height 6
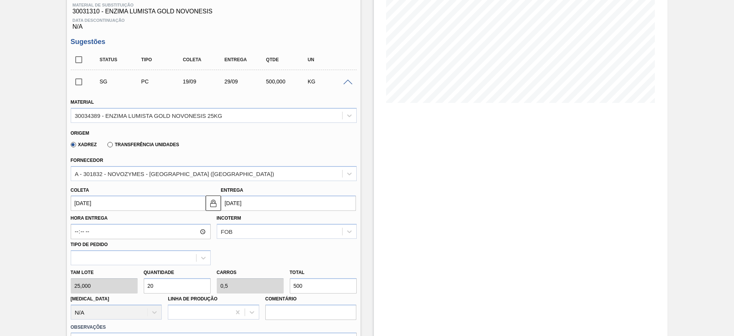
scroll to position [172, 0]
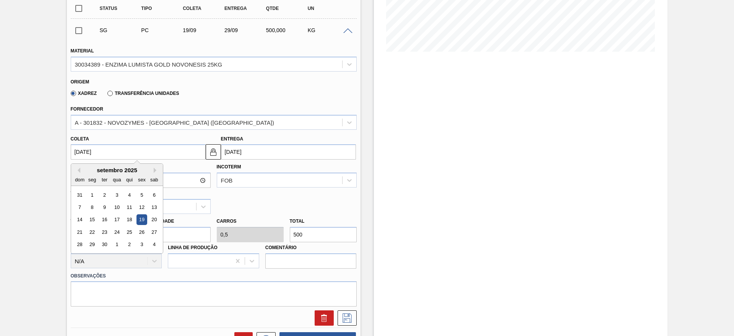
click at [173, 154] on input "[DATE]" at bounding box center [138, 151] width 135 height 15
click at [79, 169] on button "Previous Month" at bounding box center [77, 169] width 5 height 5
click at [94, 257] on div "1" at bounding box center [92, 257] width 10 height 10
type input "[DATE]"
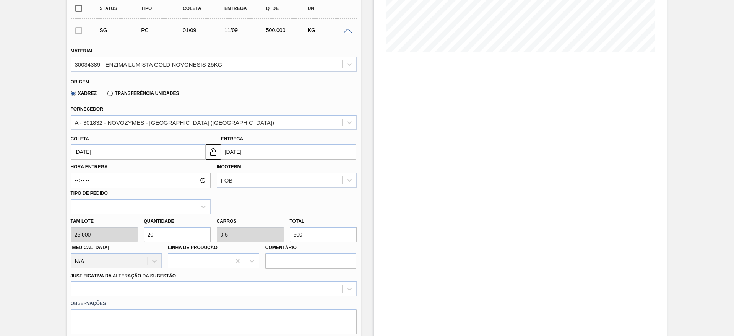
click at [297, 236] on input "500" at bounding box center [323, 234] width 67 height 15
drag, startPoint x: 305, startPoint y: 236, endPoint x: 290, endPoint y: 237, distance: 15.3
click at [290, 237] on input "500" at bounding box center [323, 234] width 67 height 15
type input "0,12"
type input "0,003"
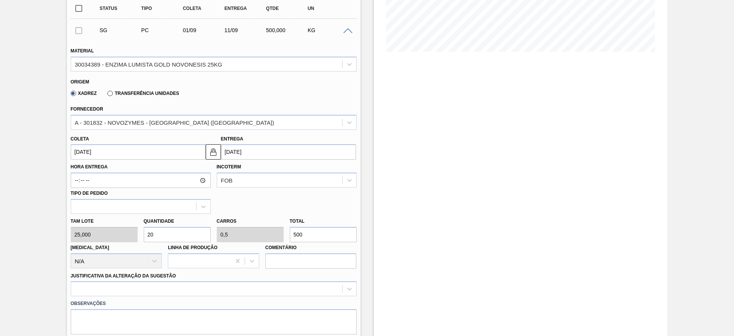
type input "3"
type input "1,4"
type input "0,035"
type input "35"
type input "14"
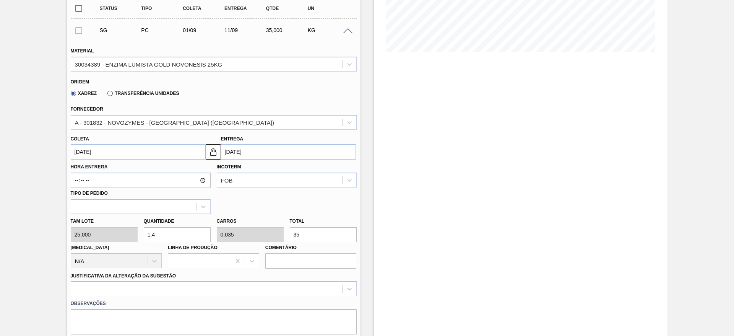
type input "0,35"
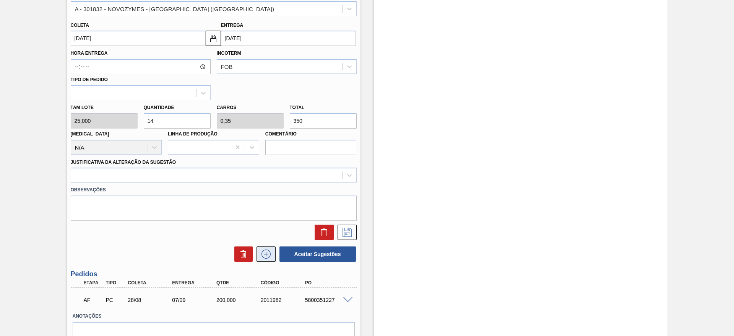
scroll to position [287, 0]
type input "350"
click at [261, 180] on div at bounding box center [214, 173] width 286 height 15
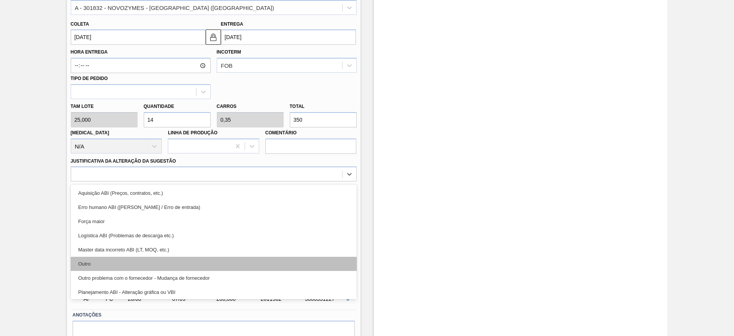
click at [199, 263] on div "Outro" at bounding box center [214, 263] width 286 height 14
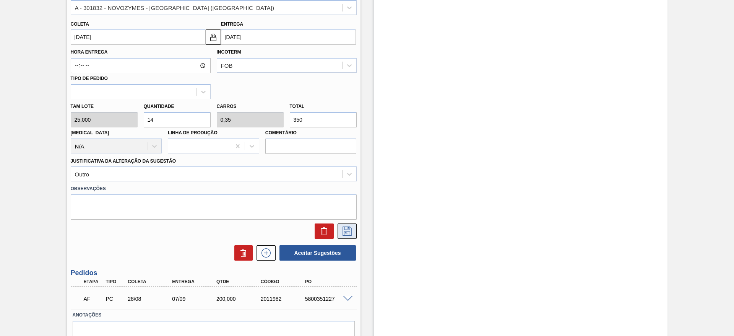
click at [347, 226] on icon at bounding box center [347, 230] width 9 height 9
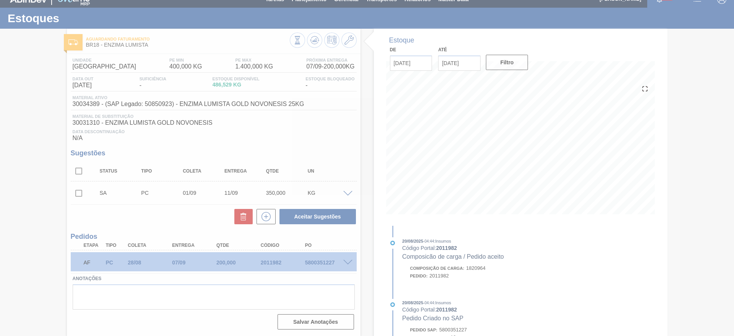
scroll to position [10, 0]
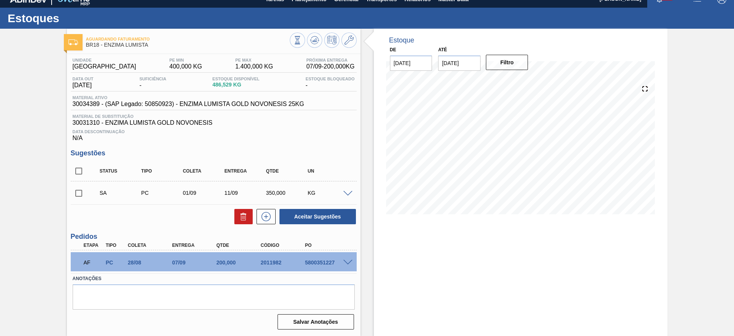
click at [344, 191] on span at bounding box center [347, 194] width 9 height 6
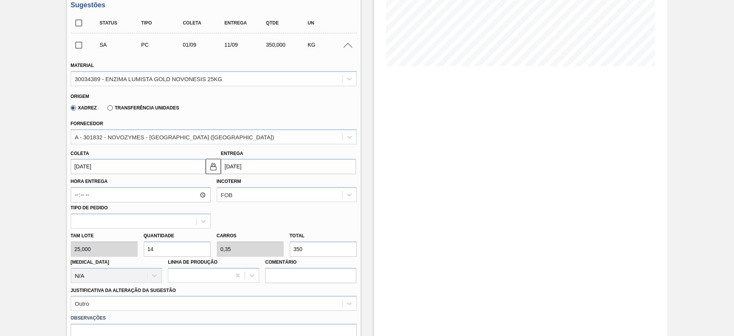
scroll to position [168, 0]
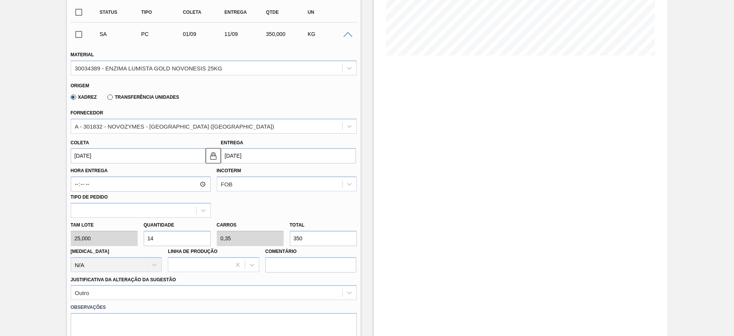
drag, startPoint x: 160, startPoint y: 241, endPoint x: 143, endPoint y: 237, distance: 16.9
click at [144, 237] on input "14" at bounding box center [177, 238] width 67 height 15
type input "1"
type input "0,025"
type input "25"
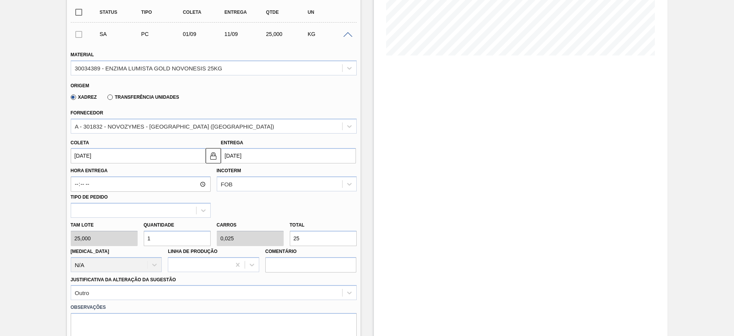
type input "10"
type input "0,25"
type input "250"
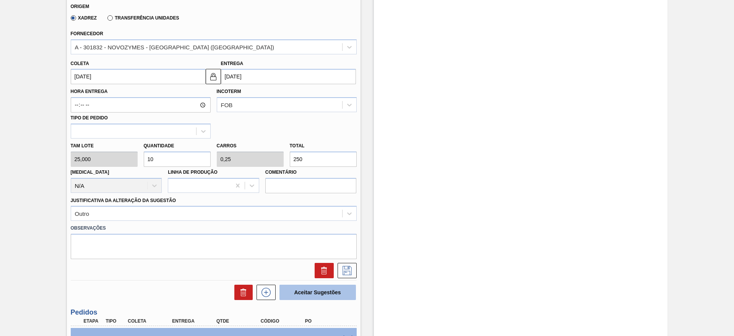
scroll to position [283, 0]
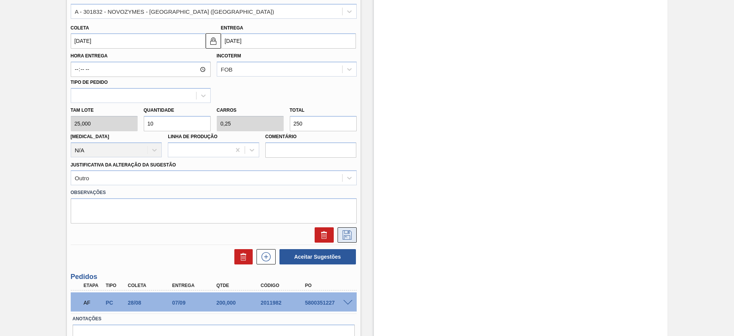
type input "10"
click at [349, 237] on icon at bounding box center [347, 234] width 12 height 9
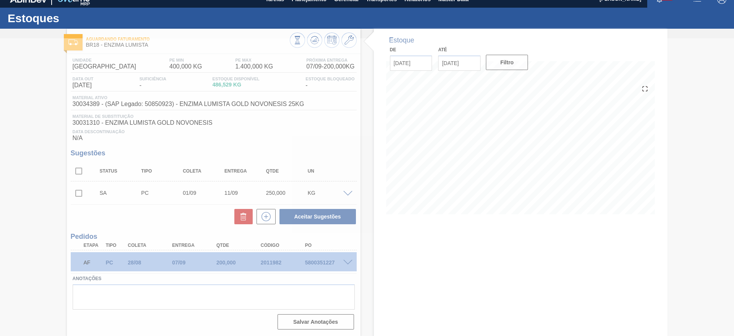
scroll to position [10, 0]
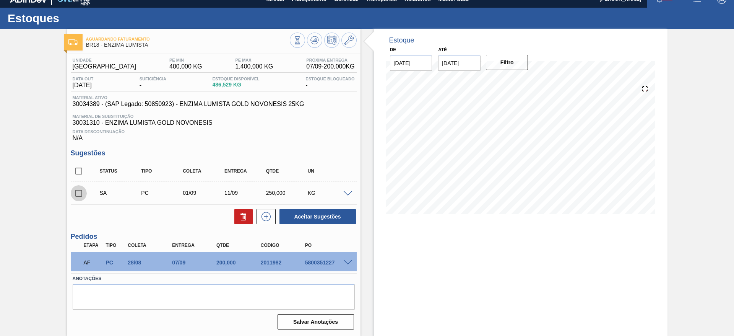
click at [77, 195] on input "checkbox" at bounding box center [79, 193] width 16 height 16
click at [343, 214] on button "Aceitar Sugestões" at bounding box center [317, 216] width 76 height 15
checkbox input "false"
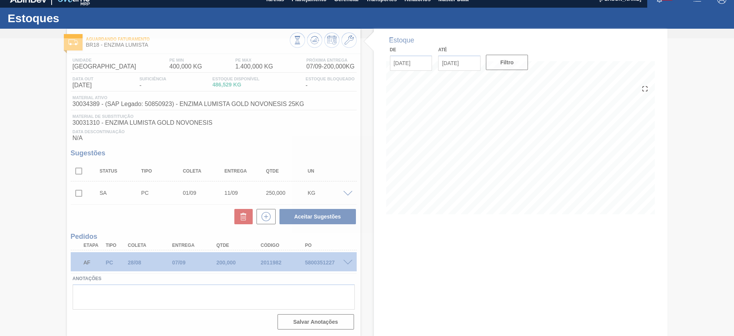
scroll to position [1, 0]
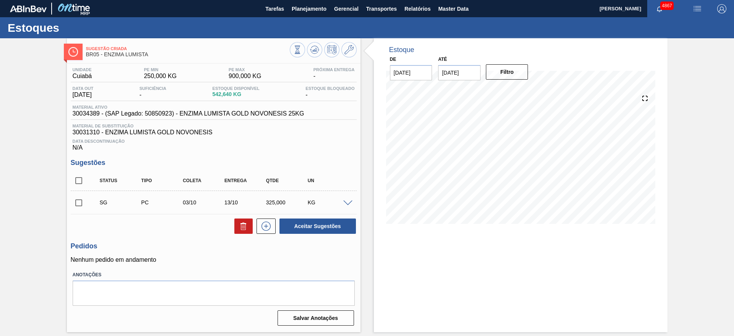
click at [347, 201] on span at bounding box center [347, 203] width 9 height 6
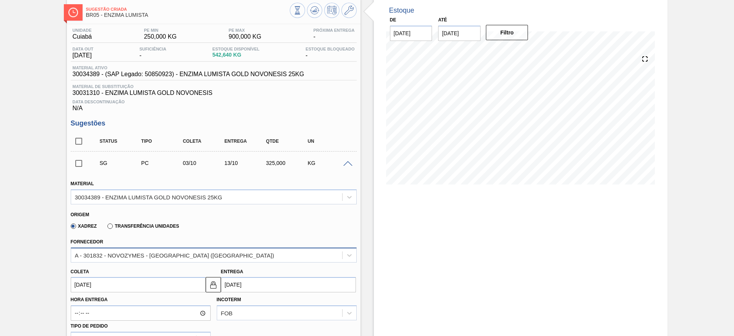
scroll to position [57, 0]
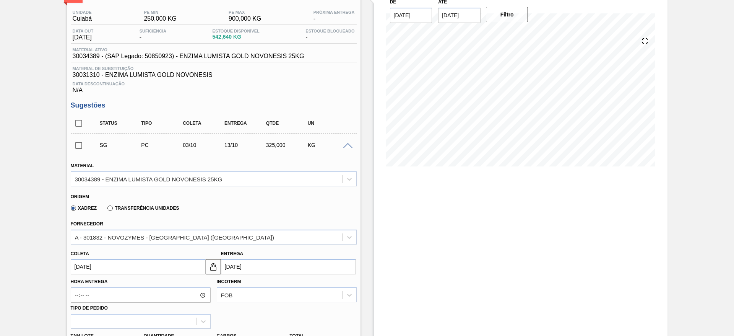
click at [144, 272] on input "[DATE]" at bounding box center [138, 266] width 135 height 15
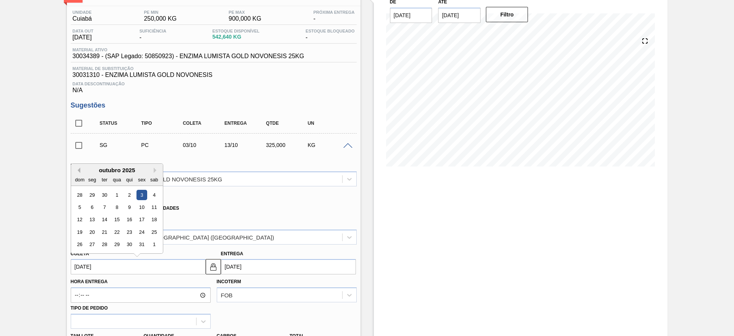
click at [79, 169] on button "Previous Month" at bounding box center [77, 169] width 5 height 5
click at [129, 196] on div "4" at bounding box center [129, 195] width 10 height 10
type input "[DATE]"
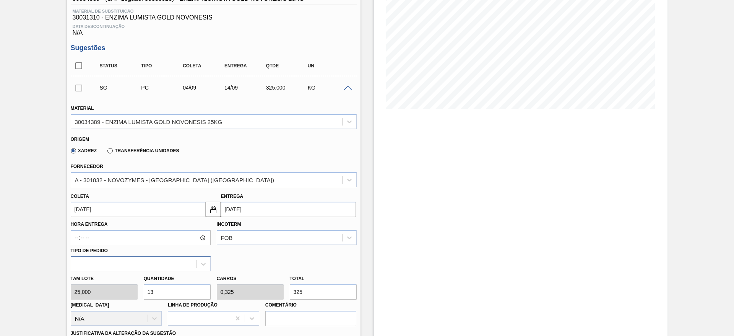
scroll to position [172, 0]
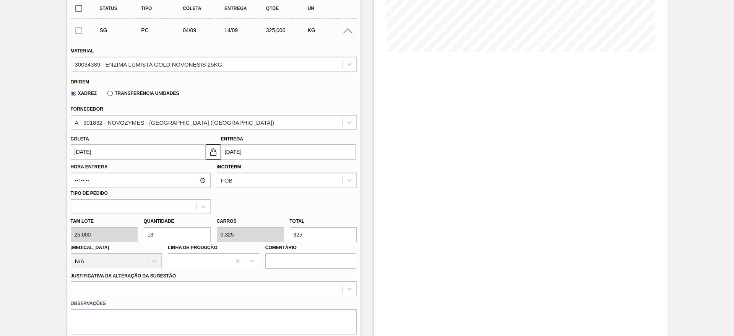
drag, startPoint x: 305, startPoint y: 233, endPoint x: 286, endPoint y: 236, distance: 19.7
click at [287, 236] on div "Total 325" at bounding box center [323, 229] width 73 height 26
type input "0,08"
type input "0,002"
type input "20"
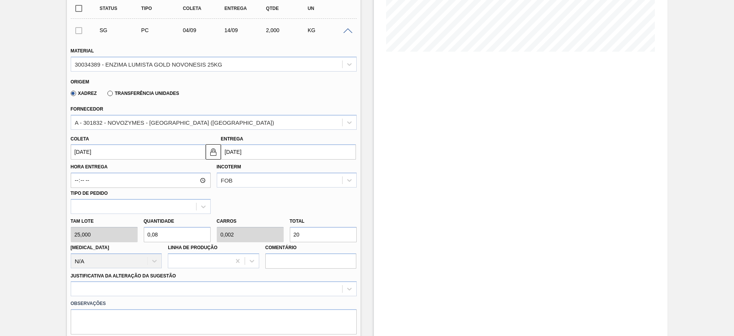
type input "0,8"
type input "0,02"
type input "8"
type input "0,2"
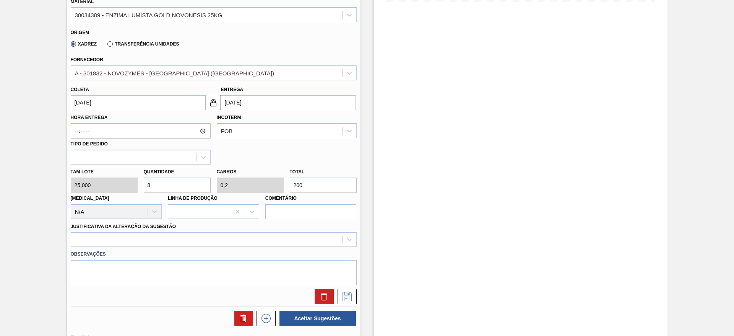
scroll to position [310, 0]
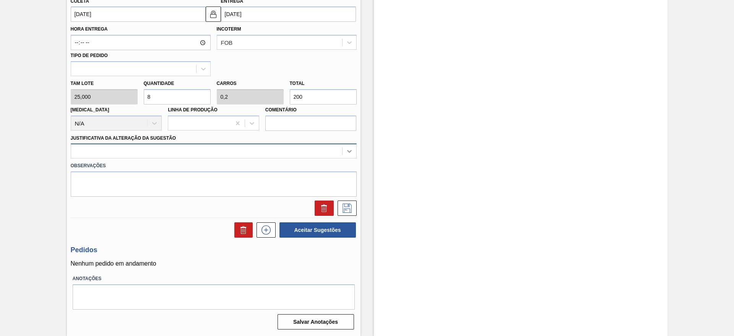
type input "200"
click at [346, 154] on icon at bounding box center [350, 151] width 8 height 8
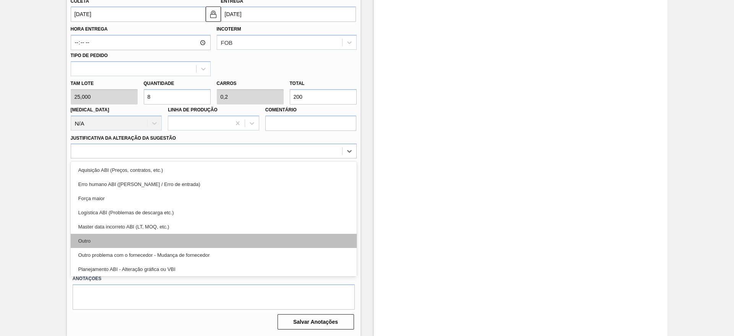
click at [291, 238] on div "Outro" at bounding box center [214, 241] width 286 height 14
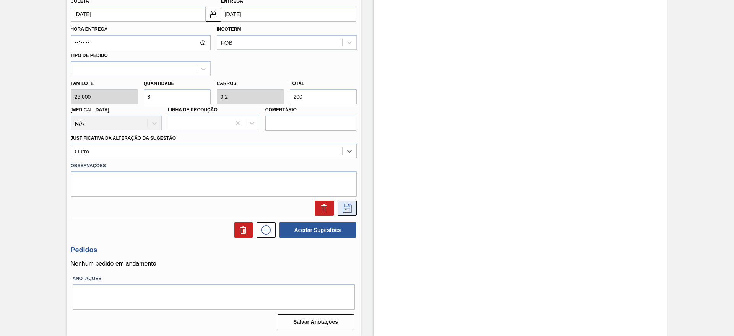
click at [343, 204] on icon at bounding box center [347, 207] width 9 height 9
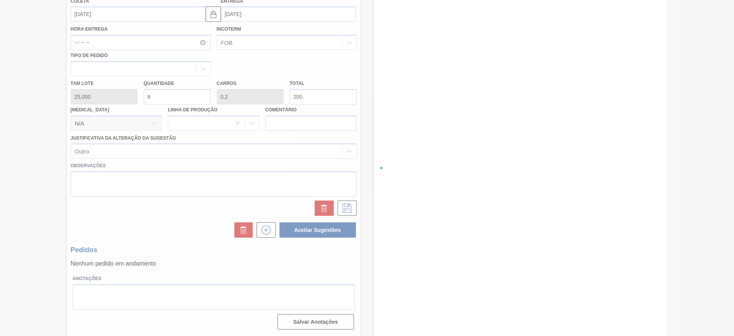
scroll to position [0, 0]
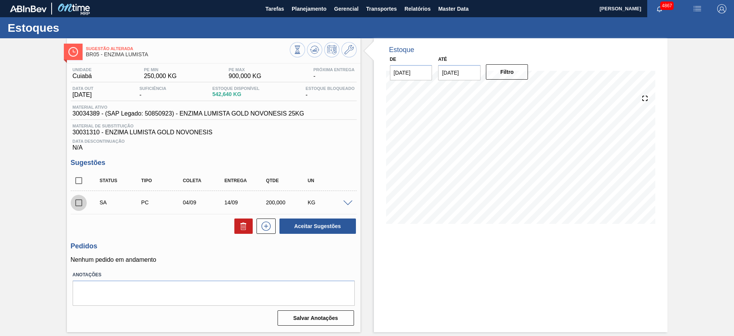
click at [76, 202] on input "checkbox" at bounding box center [79, 203] width 16 height 16
click at [321, 223] on button "Aceitar Sugestões" at bounding box center [317, 225] width 76 height 15
checkbox input "false"
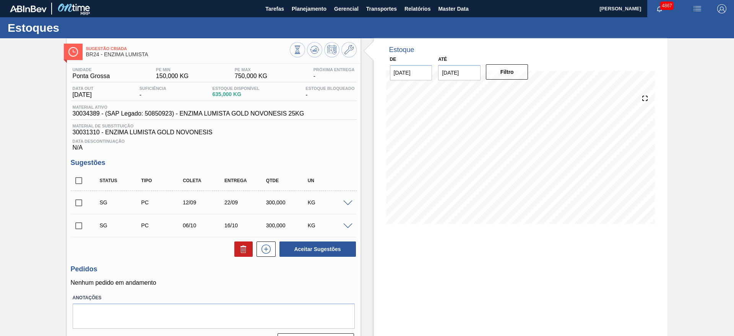
click at [347, 201] on span at bounding box center [347, 203] width 9 height 6
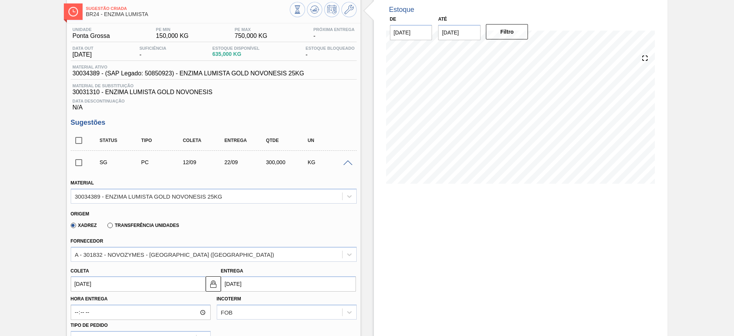
scroll to position [115, 0]
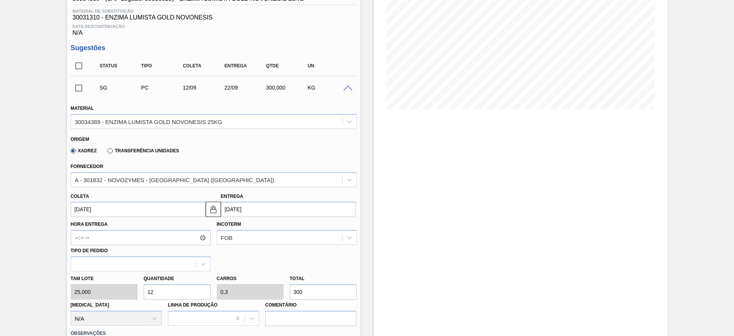
click at [162, 209] on input "[DATE]" at bounding box center [138, 208] width 135 height 15
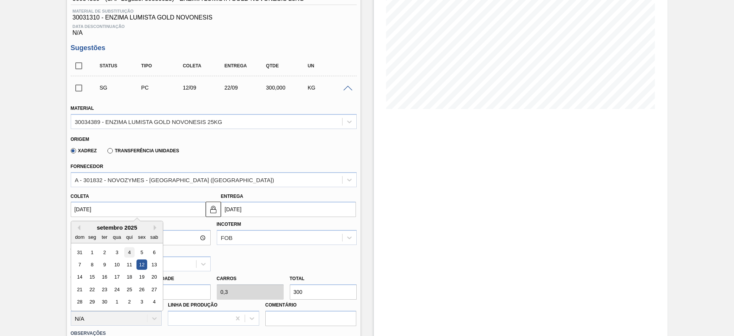
click at [132, 253] on div "4" at bounding box center [129, 252] width 10 height 10
type input "[DATE]"
type input "14/09/2025"
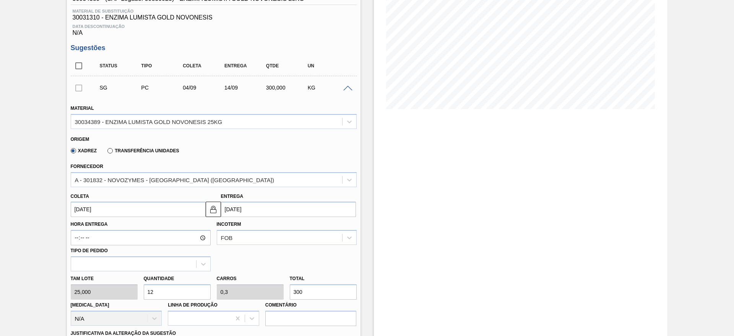
drag, startPoint x: 175, startPoint y: 291, endPoint x: 144, endPoint y: 292, distance: 31.4
click at [144, 292] on input "12" at bounding box center [177, 291] width 67 height 15
type input "6"
type input "0,15"
type input "150"
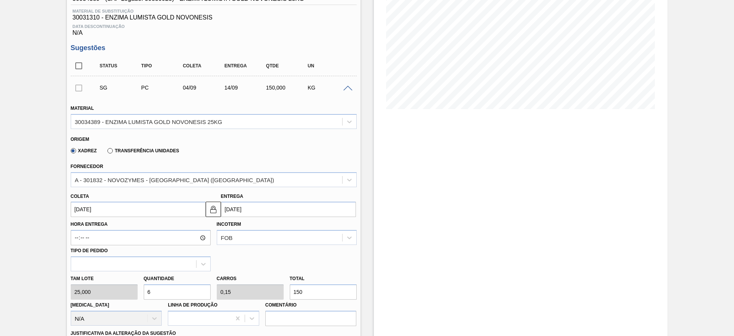
scroll to position [172, 0]
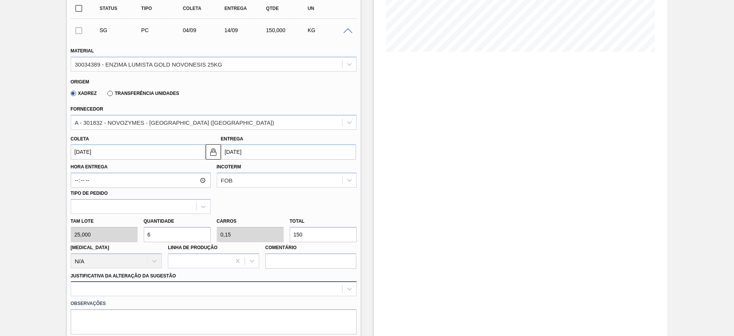
type input "6"
click at [209, 286] on div at bounding box center [214, 288] width 286 height 15
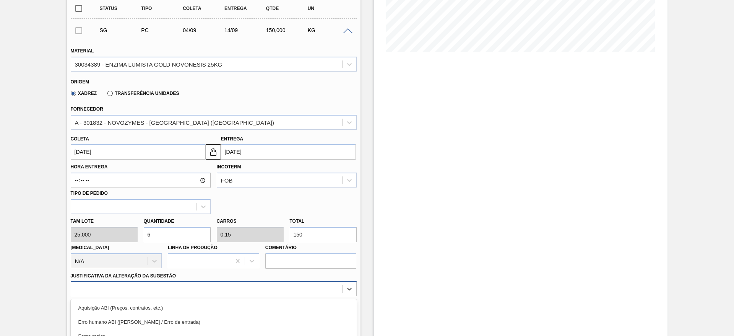
scroll to position [253, 0]
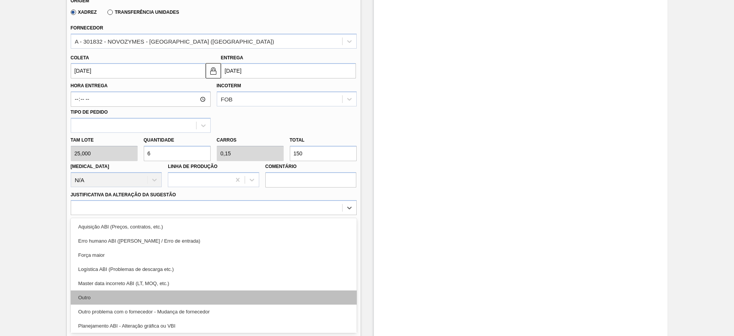
click at [203, 295] on div "Outro" at bounding box center [214, 297] width 286 height 14
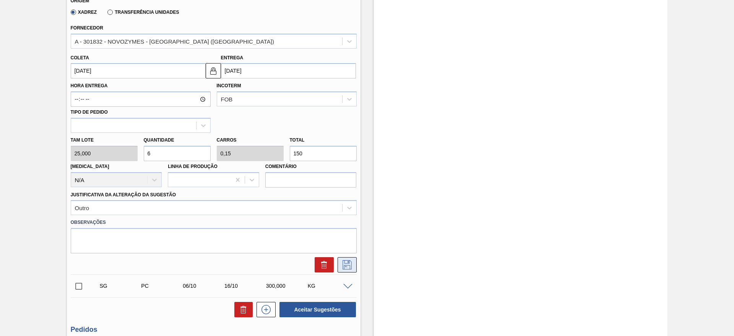
click at [346, 262] on icon at bounding box center [347, 264] width 12 height 9
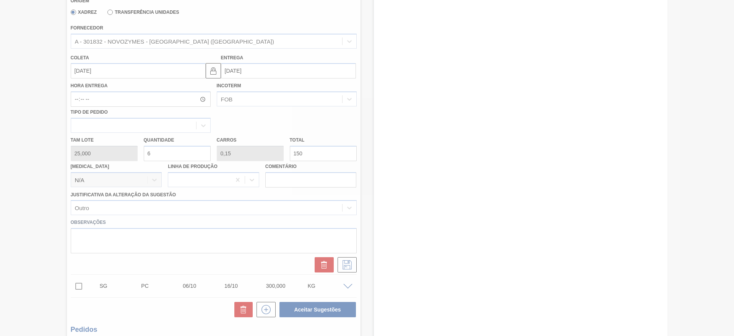
scroll to position [19, 0]
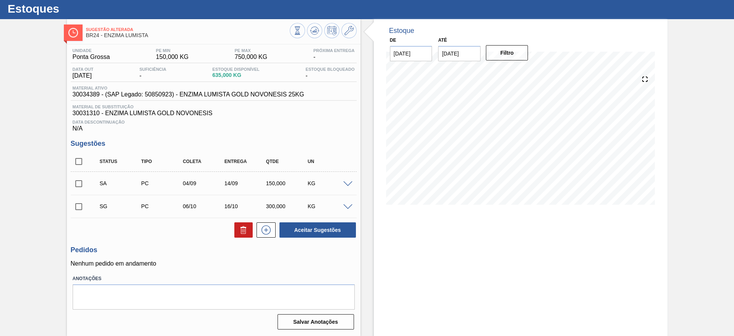
click at [76, 187] on input "checkbox" at bounding box center [79, 183] width 16 height 16
click at [336, 227] on button "Aceitar Sugestões" at bounding box center [317, 229] width 76 height 15
checkbox input "false"
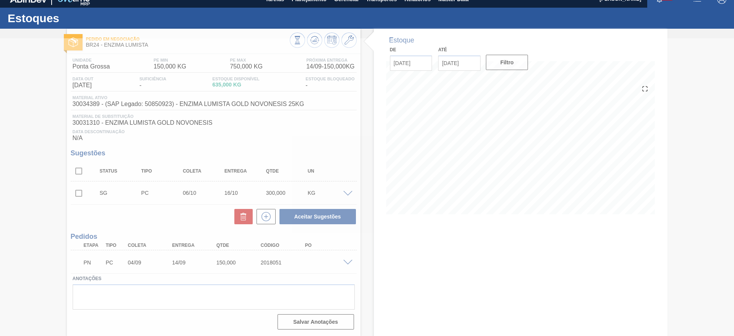
scroll to position [10, 0]
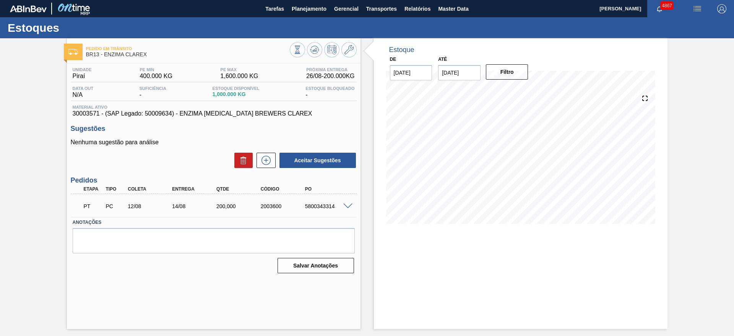
click at [349, 204] on span at bounding box center [347, 206] width 9 height 6
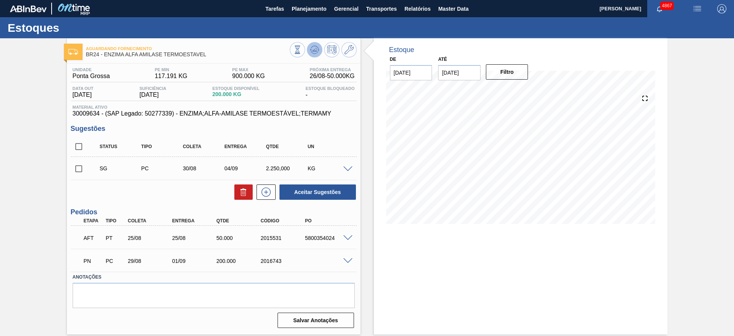
click at [317, 50] on icon at bounding box center [314, 49] width 9 height 9
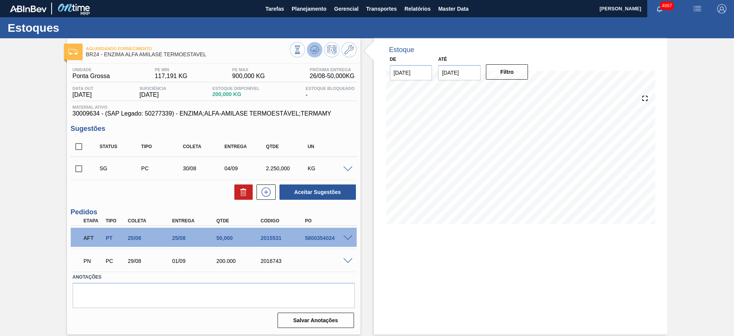
click at [311, 48] on icon at bounding box center [314, 49] width 9 height 9
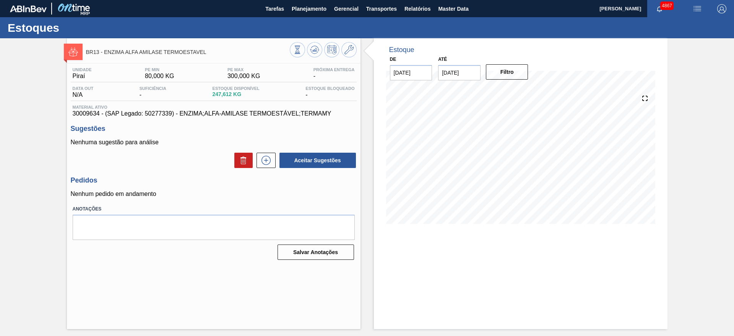
click at [691, 100] on div "BR13 - ENZIMA ALFA AMILASE TERMOESTAVEL Unidade Piraí PE MIN 80,000 KG PE MAX 3…" at bounding box center [367, 183] width 734 height 291
click at [553, 56] on div "Estoque De 26/08/2025 Até 28/10/2025 Filtro 30/08 Projeção de Estoque 247.612 N…" at bounding box center [521, 136] width 294 height 197
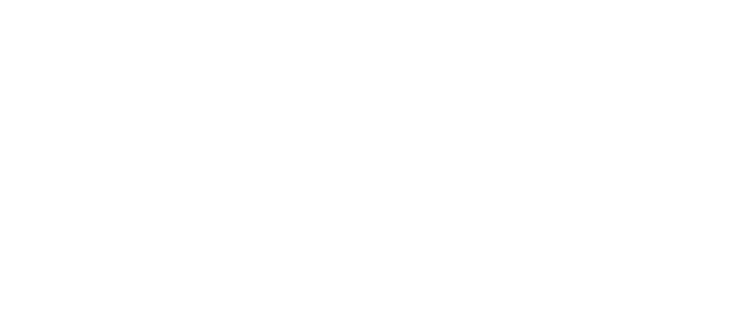
click at [674, 0] on html at bounding box center [367, 0] width 734 height 0
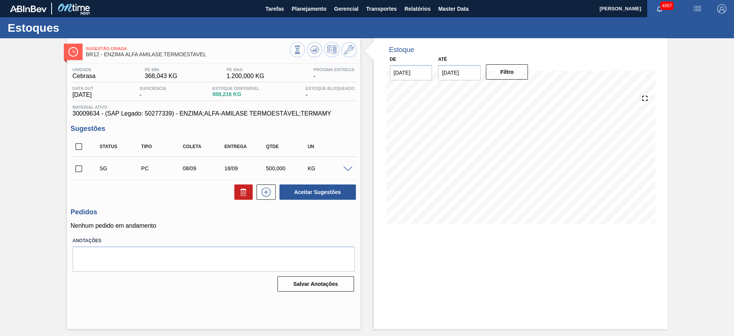
click at [345, 168] on span at bounding box center [347, 169] width 9 height 6
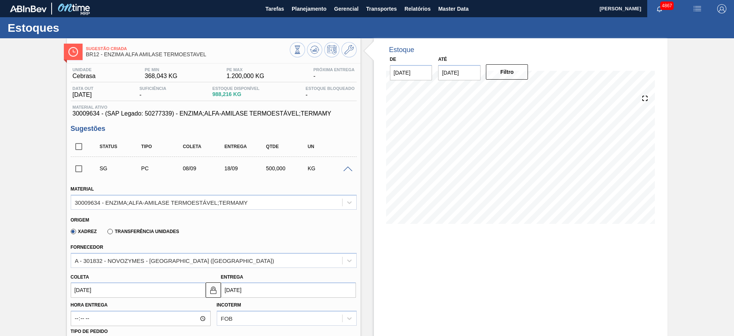
click at [119, 286] on input "08/09/2025" at bounding box center [138, 289] width 135 height 15
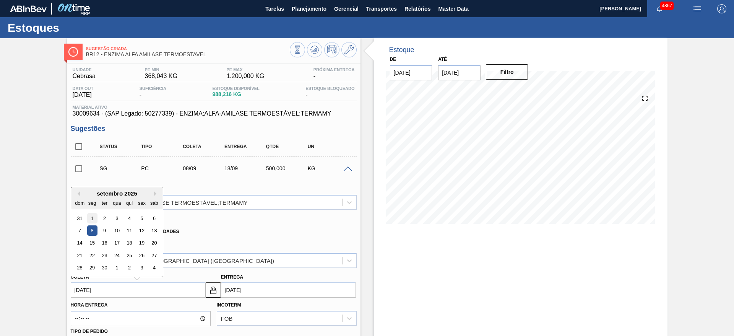
click at [93, 218] on div "1" at bounding box center [92, 218] width 10 height 10
type input "01/09/2025"
type input "11/09/2025"
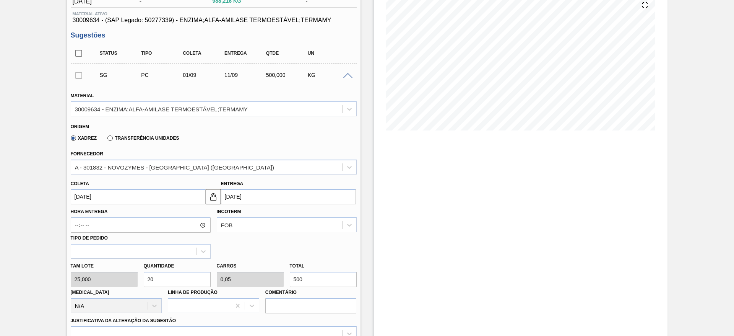
scroll to position [115, 0]
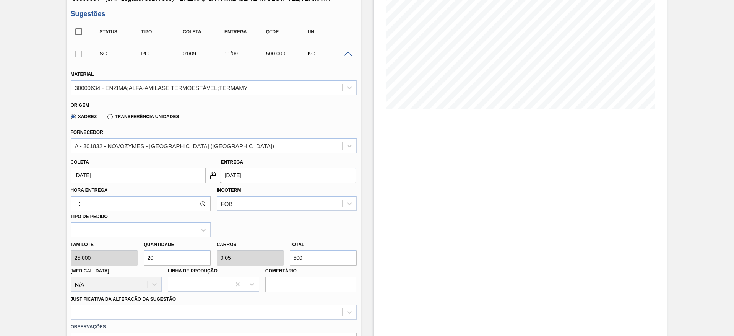
click at [135, 254] on div "Tam lote 25,000 Quantidade 20 Carros 0,05 Total 500 Doca N/A Linha de Produção …" at bounding box center [214, 264] width 292 height 55
type input "1"
type input "0,003"
type input "25"
type input "10"
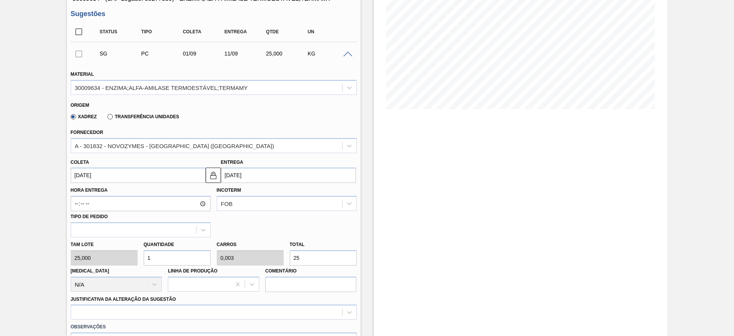
type input "0,025"
type input "250"
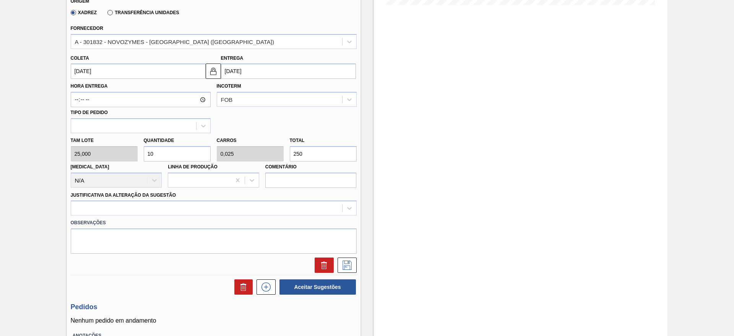
scroll to position [229, 0]
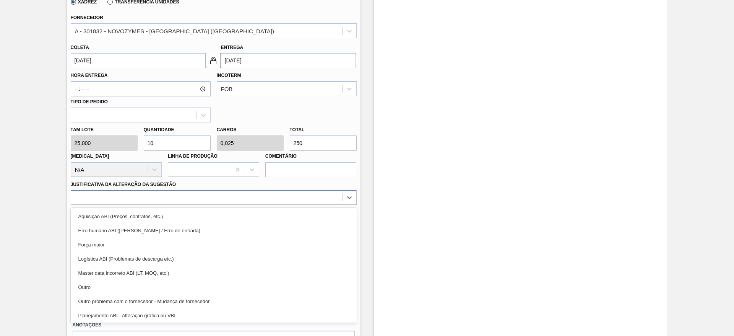
click at [264, 196] on div at bounding box center [206, 197] width 271 height 11
drag, startPoint x: 249, startPoint y: 287, endPoint x: 249, endPoint y: 283, distance: 3.8
click at [249, 285] on div "Outro" at bounding box center [214, 287] width 286 height 14
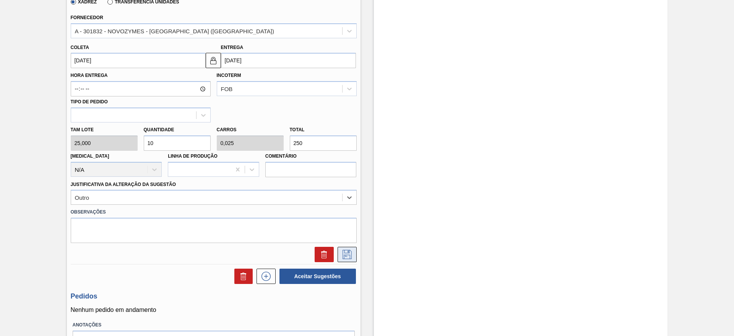
click at [345, 258] on icon at bounding box center [347, 254] width 12 height 9
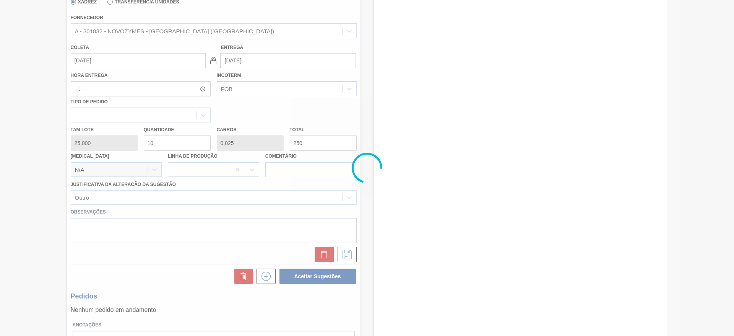
scroll to position [0, 0]
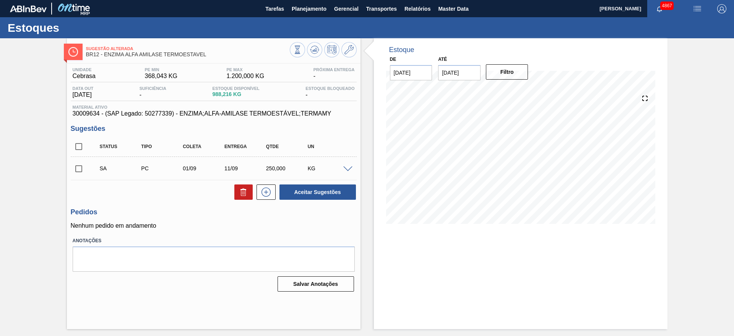
click at [348, 167] on span at bounding box center [347, 169] width 9 height 6
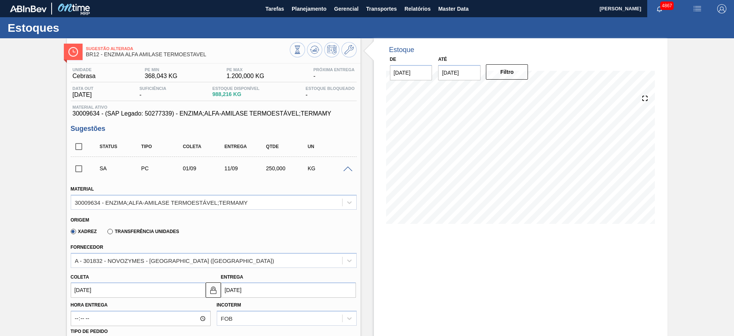
click at [370, 96] on div "Estoque De 26/08/2025 Até 28/10/2025 Filtro 27/08 Projeção de Estoque 931.12 Ne…" at bounding box center [513, 324] width 307 height 573
click at [369, 96] on div "Estoque De 26/08/2025 Até 28/10/2025 Filtro 27/08 Projeção de Estoque 931.12 Ne…" at bounding box center [513, 324] width 307 height 573
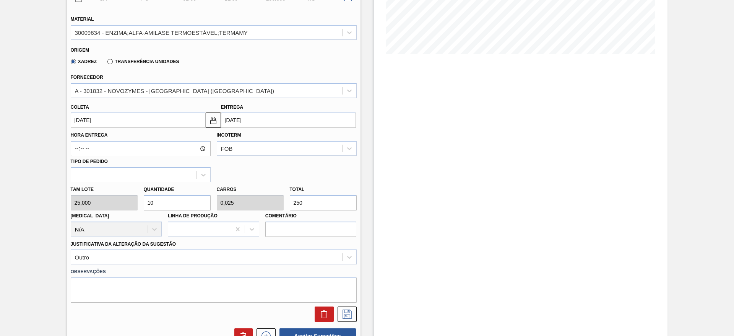
scroll to position [229, 0]
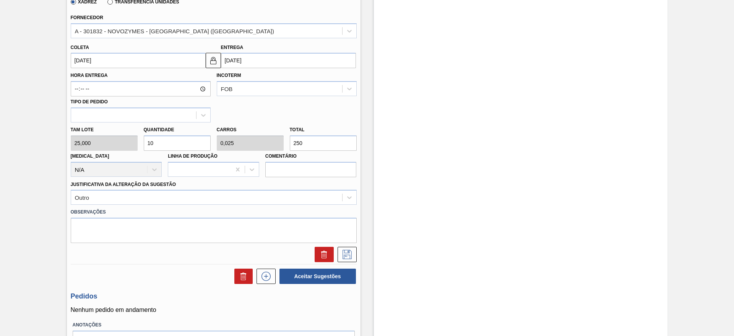
click at [183, 140] on input "10" at bounding box center [177, 142] width 67 height 15
type input "1"
type input "0,003"
type input "25"
type input "12"
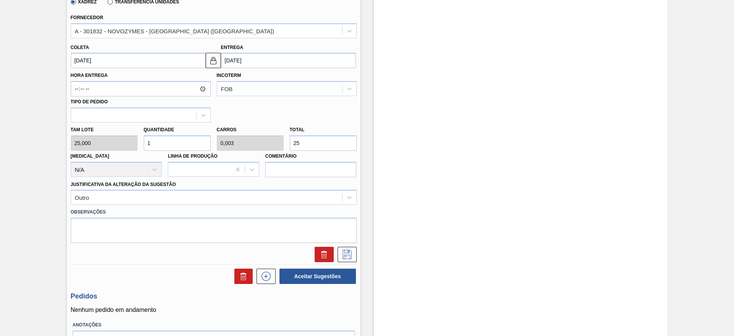
type input "0,03"
type input "300"
type input "12"
click at [344, 260] on button at bounding box center [347, 254] width 19 height 15
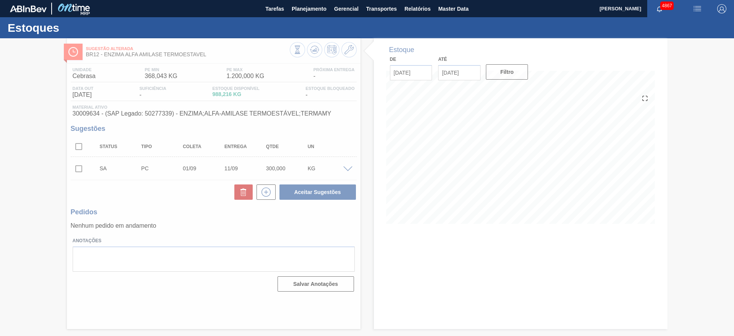
scroll to position [0, 0]
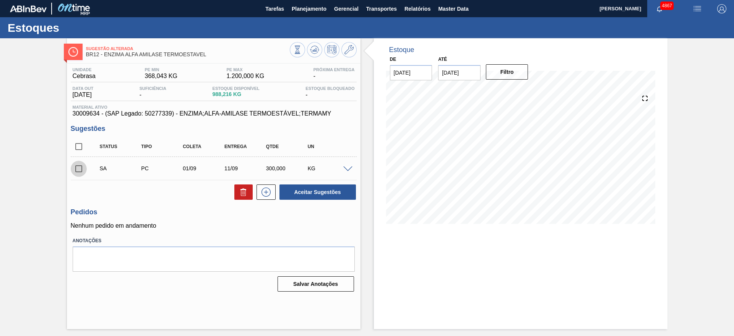
click at [78, 169] on input "checkbox" at bounding box center [79, 169] width 16 height 16
click at [334, 196] on button "Aceitar Sugestões" at bounding box center [317, 191] width 76 height 15
checkbox input "false"
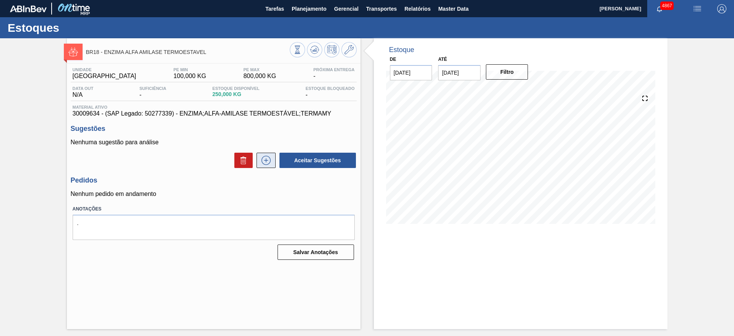
click at [272, 160] on icon at bounding box center [266, 160] width 12 height 9
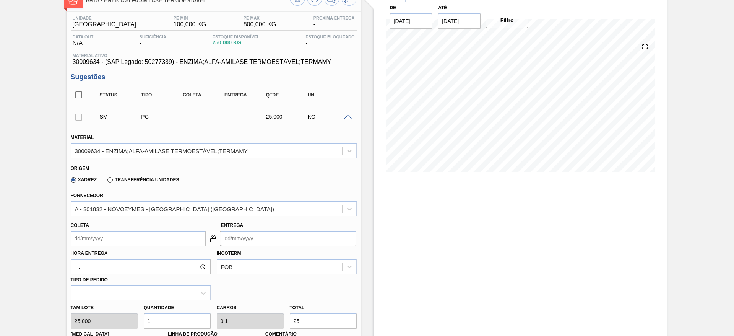
scroll to position [115, 0]
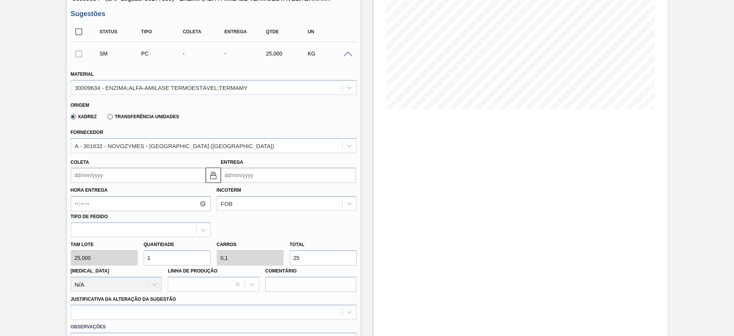
click at [120, 178] on input "Coleta" at bounding box center [138, 174] width 135 height 15
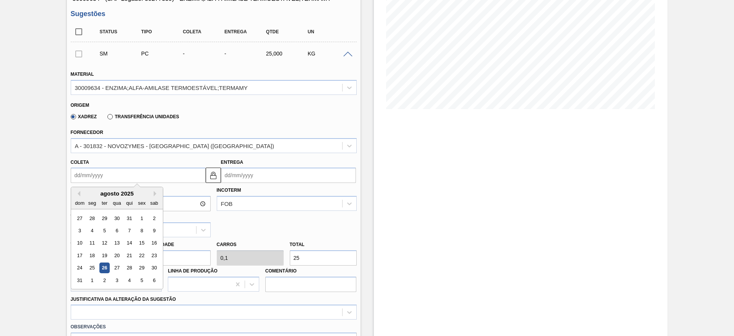
click at [130, 281] on div "4" at bounding box center [129, 280] width 10 height 10
type input "[DATE]"
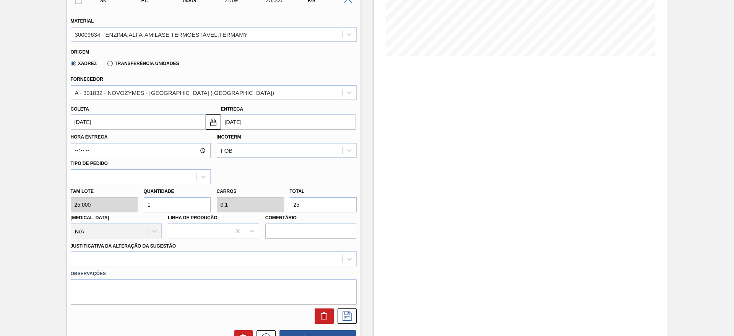
scroll to position [229, 0]
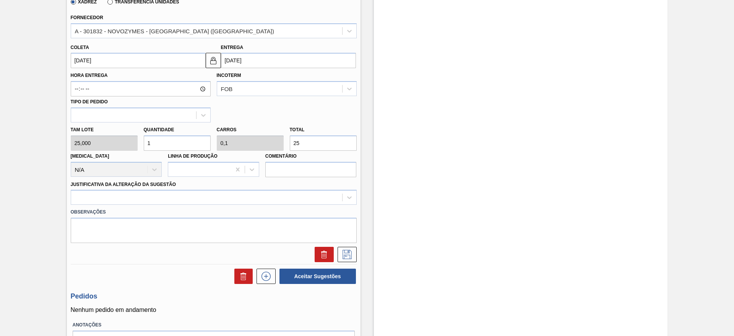
drag, startPoint x: 161, startPoint y: 142, endPoint x: 146, endPoint y: 144, distance: 14.7
click at [146, 144] on input "1" at bounding box center [177, 142] width 67 height 15
type input "6"
type input "0,6"
type input "150"
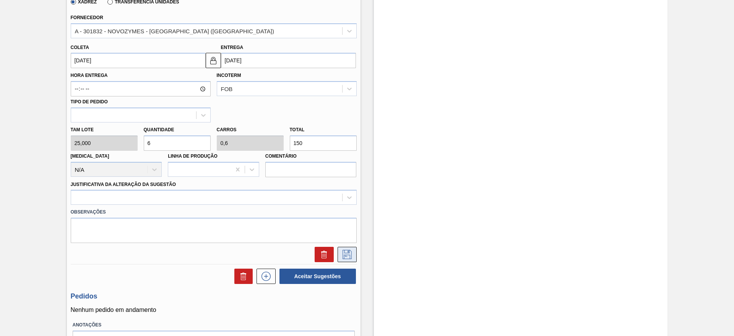
type input "6"
click at [345, 251] on icon at bounding box center [347, 254] width 12 height 9
click at [154, 197] on div at bounding box center [206, 197] width 271 height 11
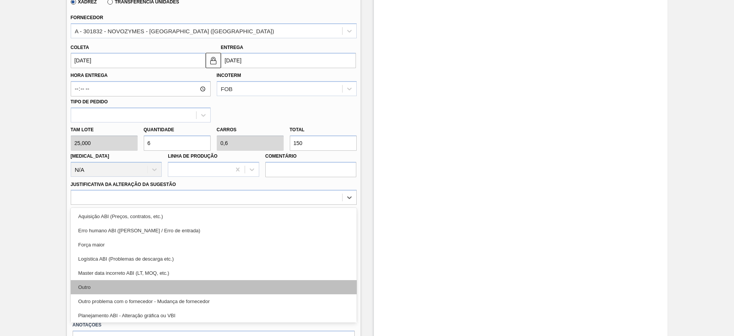
click at [131, 284] on div "Outro" at bounding box center [214, 287] width 286 height 14
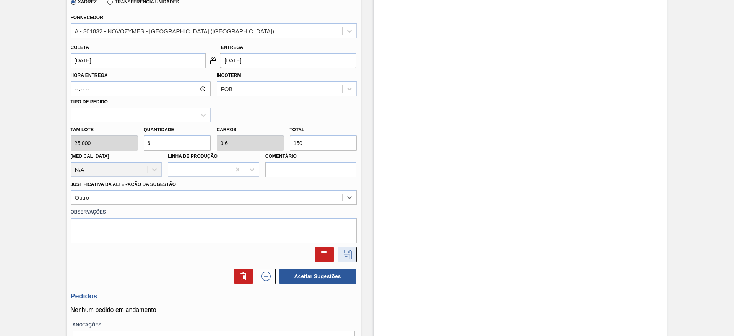
click at [350, 258] on icon at bounding box center [347, 254] width 12 height 9
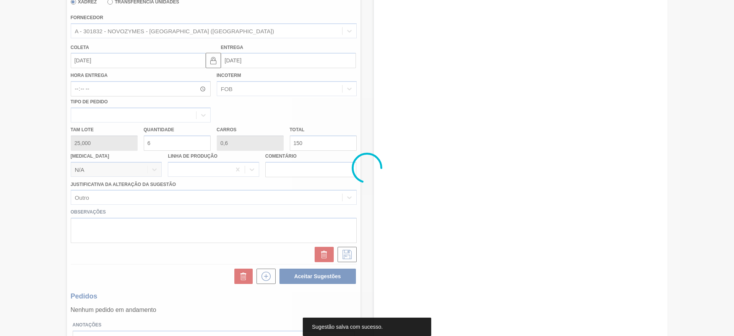
scroll to position [0, 0]
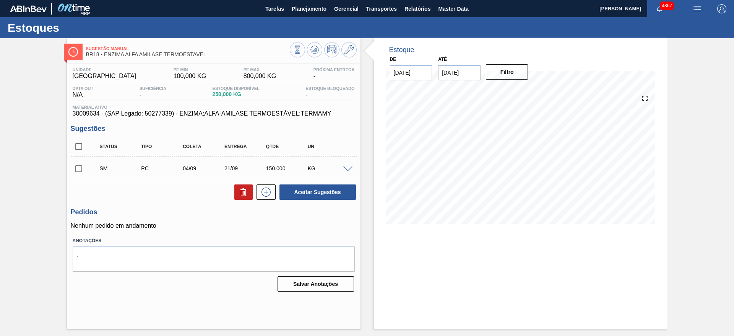
click at [76, 166] on input "checkbox" at bounding box center [79, 169] width 16 height 16
click at [300, 194] on button "Aceitar Sugestões" at bounding box center [317, 191] width 76 height 15
checkbox input "false"
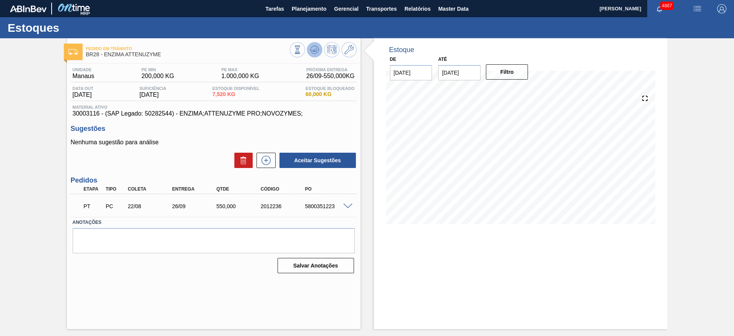
click at [317, 45] on icon at bounding box center [314, 49] width 9 height 9
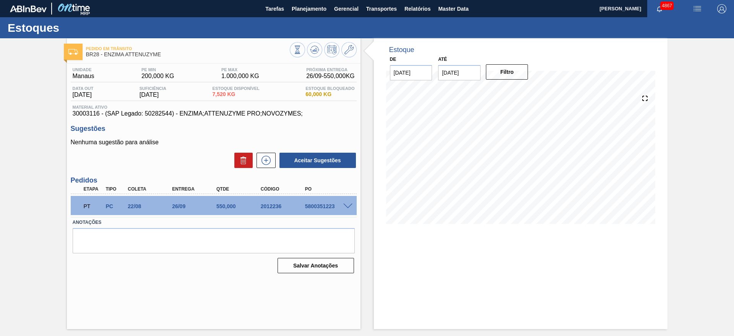
click at [241, 293] on div "Pedido em Trânsito BR28 - ENZIMA ATTENUZYME Unidade Manaus PE MIN 200,000 KG PE…" at bounding box center [214, 183] width 294 height 291
click at [269, 153] on button at bounding box center [265, 160] width 19 height 15
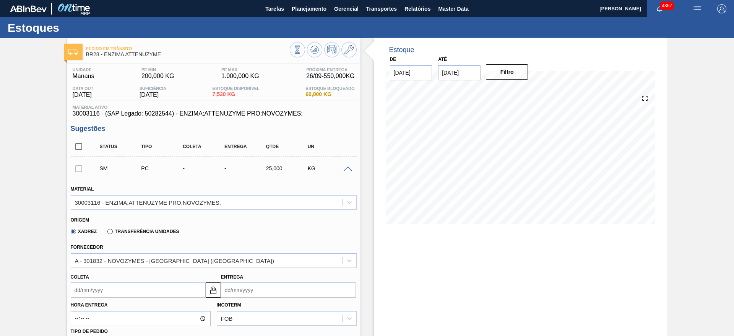
click at [151, 293] on input "Coleta" at bounding box center [138, 289] width 135 height 15
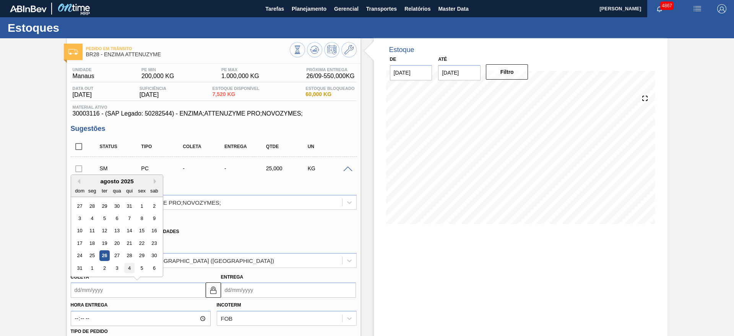
click at [128, 268] on div "4" at bounding box center [129, 268] width 10 height 10
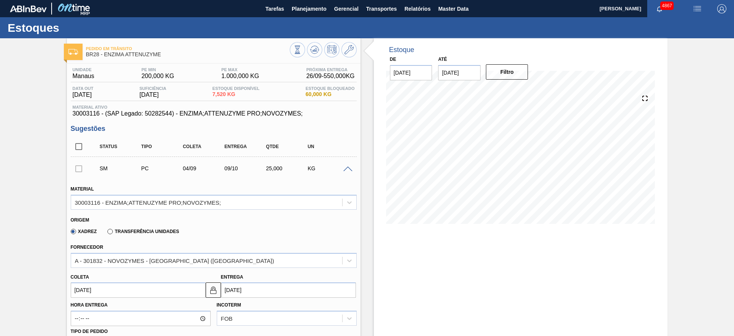
type input "[DATE]"
type input "09/10/2025"
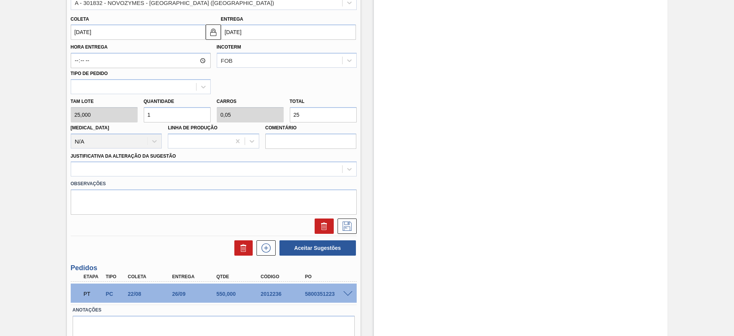
scroll to position [289, 0]
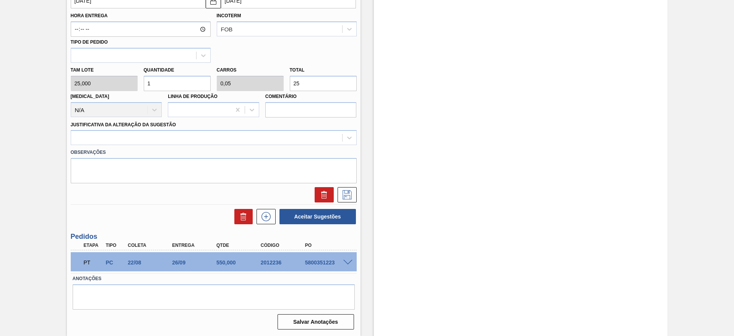
drag, startPoint x: 317, startPoint y: 86, endPoint x: 291, endPoint y: 85, distance: 26.4
click at [291, 85] on input "25" at bounding box center [323, 83] width 67 height 15
type input "0,08"
type input "0,004"
type input "250"
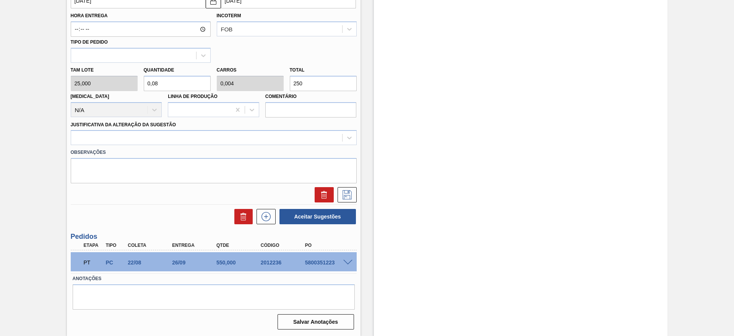
type input "10"
type input "0,5"
click at [254, 135] on div at bounding box center [206, 137] width 271 height 11
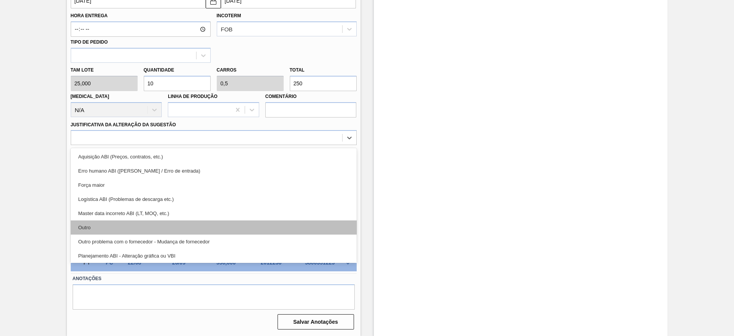
click at [206, 222] on div "Outro" at bounding box center [214, 227] width 286 height 14
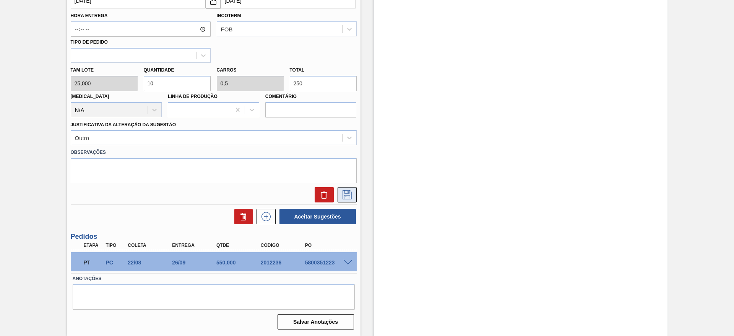
click at [354, 194] on button at bounding box center [347, 194] width 19 height 15
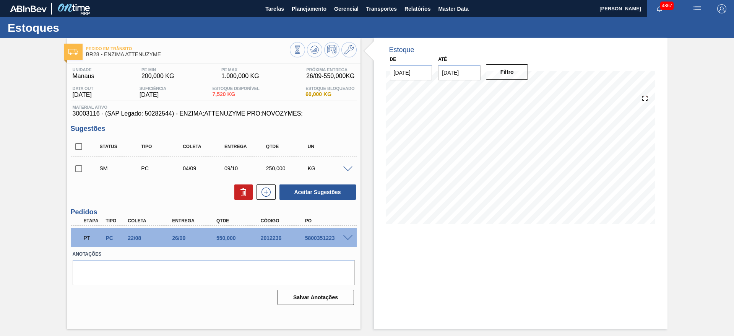
scroll to position [0, 0]
click at [80, 170] on input "checkbox" at bounding box center [79, 169] width 16 height 16
click at [315, 196] on button "Aceitar Sugestões" at bounding box center [317, 191] width 76 height 15
checkbox input "false"
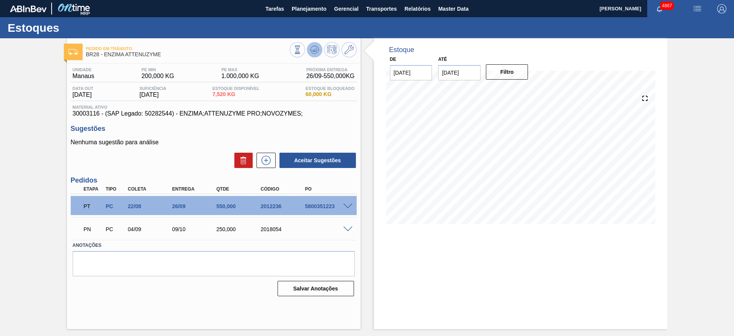
click at [317, 48] on icon at bounding box center [314, 49] width 9 height 9
